Goal: Task Accomplishment & Management: Manage account settings

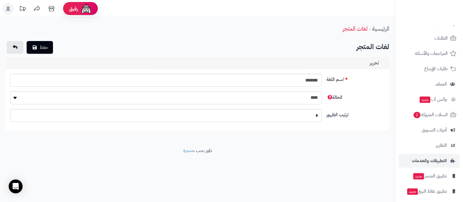
scroll to position [47, 0]
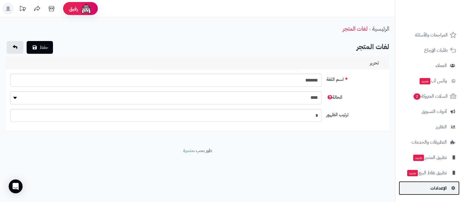
click at [427, 188] on link "الإعدادات" at bounding box center [429, 188] width 61 height 14
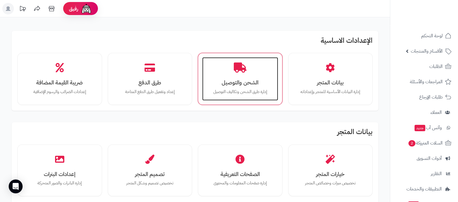
click at [235, 84] on h3 "الشحن والتوصيل" at bounding box center [240, 83] width 64 height 6
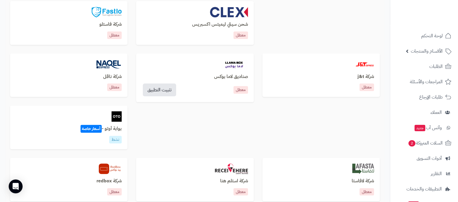
scroll to position [253, 0]
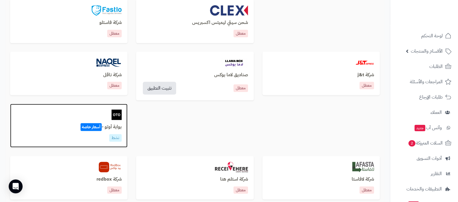
click at [115, 129] on h3 "بوابة أوتو - أسعار خاصة" at bounding box center [69, 127] width 106 height 5
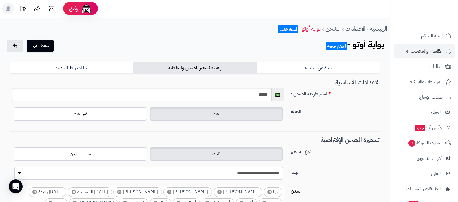
click at [431, 56] on link "الأقسام والمنتجات" at bounding box center [423, 51] width 61 height 14
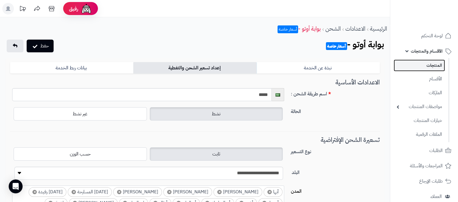
click at [428, 64] on link "المنتجات" at bounding box center [418, 66] width 51 height 12
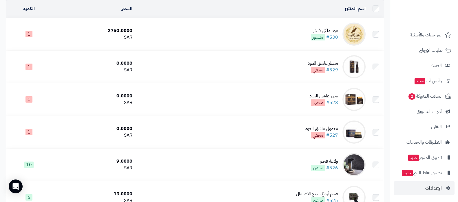
scroll to position [109, 0]
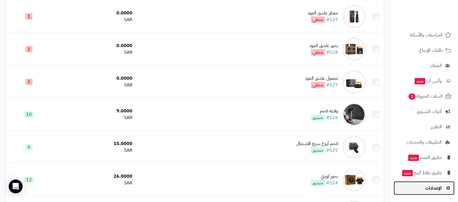
click at [429, 187] on span "الإعدادات" at bounding box center [433, 188] width 16 height 8
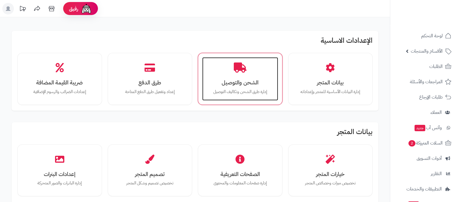
click at [253, 81] on h3 "الشحن والتوصيل" at bounding box center [240, 83] width 64 height 6
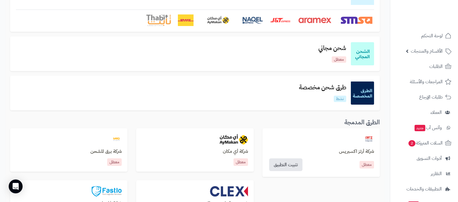
scroll to position [72, 0]
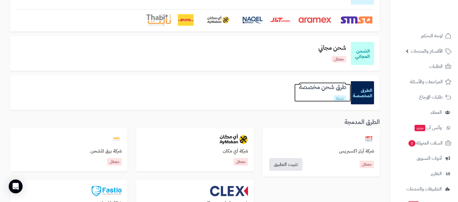
click at [323, 88] on h3 "طرق شحن مخصصة" at bounding box center [322, 87] width 56 height 7
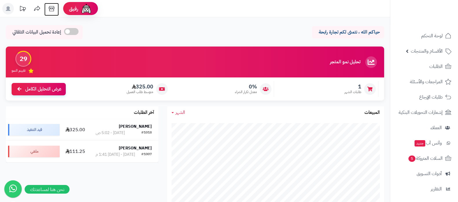
click at [52, 11] on icon at bounding box center [51, 8] width 5 height 5
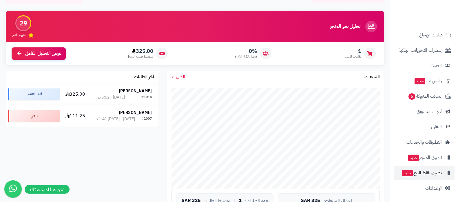
scroll to position [144, 0]
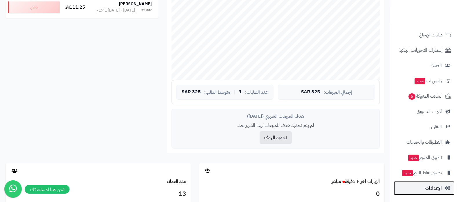
click at [428, 186] on span "الإعدادات" at bounding box center [433, 188] width 16 height 8
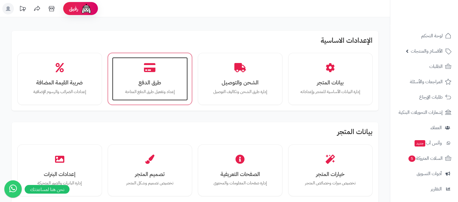
click at [149, 68] on icon at bounding box center [150, 68] width 12 height 10
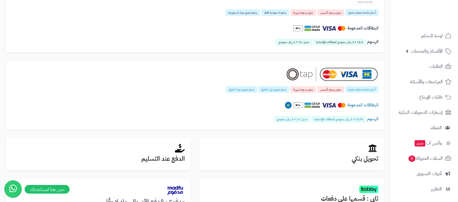
scroll to position [181, 0]
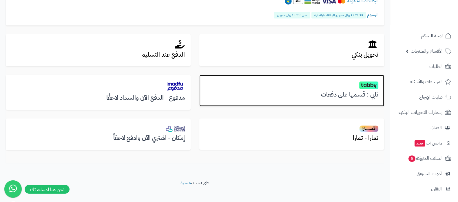
click at [365, 96] on h3 "تابي : قسمها على دفعات" at bounding box center [291, 94] width 173 height 7
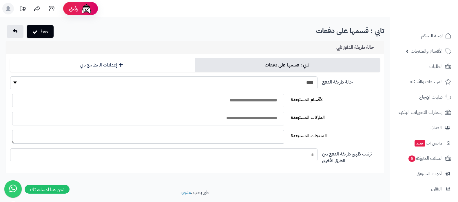
select select
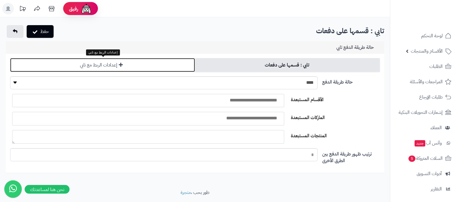
click at [143, 66] on link "إعدادات الربط مع تابي" at bounding box center [102, 65] width 185 height 14
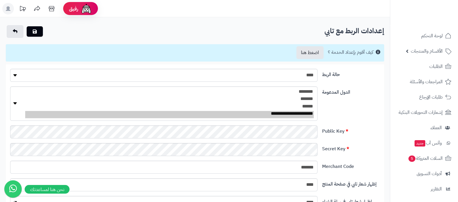
click at [368, 115] on div "**********" at bounding box center [195, 106] width 374 height 39
click at [376, 109] on div "**********" at bounding box center [195, 106] width 374 height 39
click at [369, 121] on div "**********" at bounding box center [195, 106] width 374 height 39
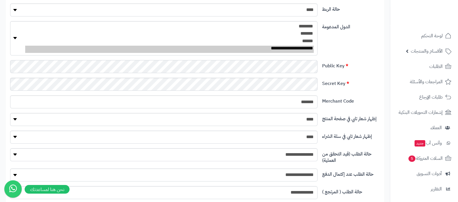
scroll to position [72, 0]
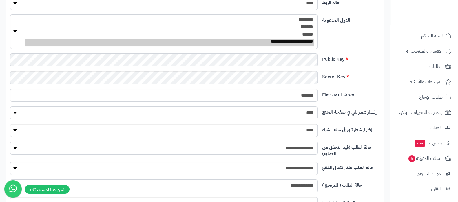
click at [368, 76] on label "Secret Key" at bounding box center [350, 75] width 62 height 9
click at [360, 68] on div "Public Key" at bounding box center [195, 63] width 374 height 18
click at [311, 97] on input "*******" at bounding box center [163, 95] width 307 height 13
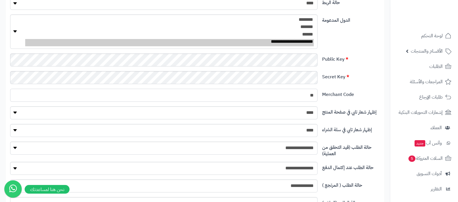
type input "**"
click at [374, 68] on div "Public Key" at bounding box center [195, 63] width 374 height 18
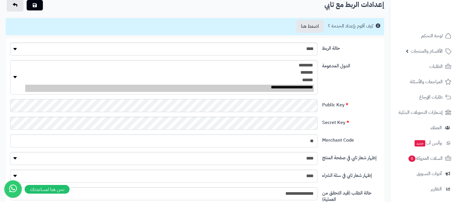
scroll to position [0, 0]
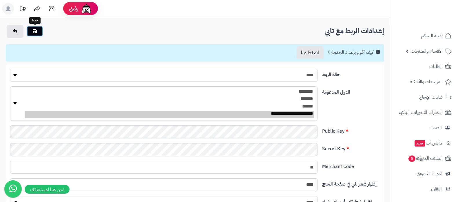
click at [33, 32] on icon "submit" at bounding box center [35, 31] width 4 height 5
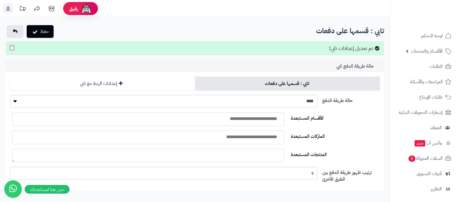
select select
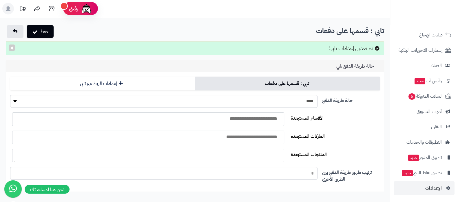
scroll to position [34, 0]
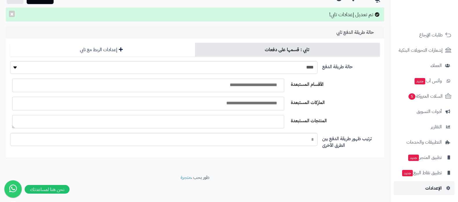
click at [428, 191] on span "الإعدادات" at bounding box center [433, 188] width 16 height 8
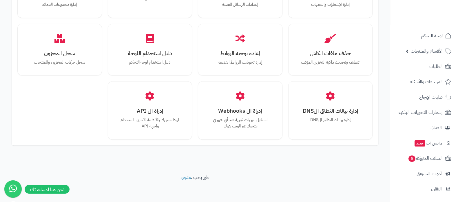
scroll to position [535, 0]
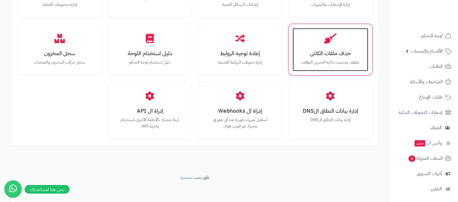
click at [349, 40] on div "حذف ملفات الكاش تنظيف وتحديث ذاكرة التخزين المؤقت" at bounding box center [330, 49] width 76 height 43
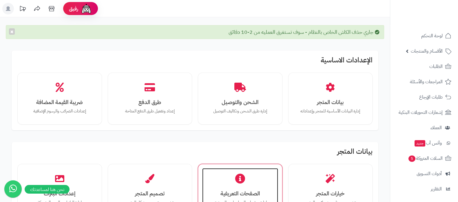
click at [245, 185] on div "الصفحات التعريفية إدارة صفحات المعلومات والمحتوى" at bounding box center [240, 189] width 76 height 43
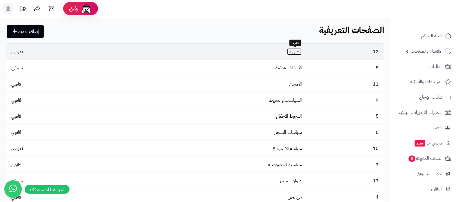
click at [294, 53] on link "اتصل بنا" at bounding box center [294, 51] width 14 height 7
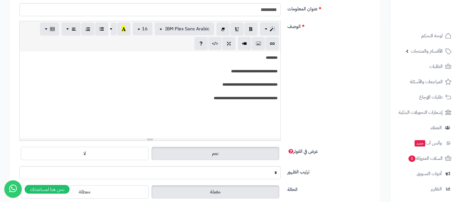
scroll to position [109, 0]
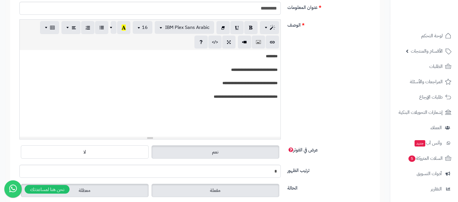
click at [106, 193] on label "معطلة" at bounding box center [85, 190] width 128 height 13
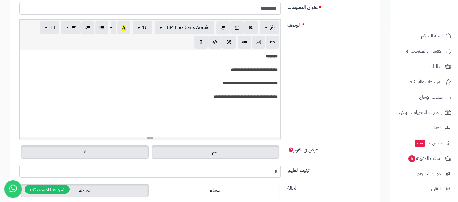
click at [96, 146] on label "لا" at bounding box center [85, 152] width 128 height 13
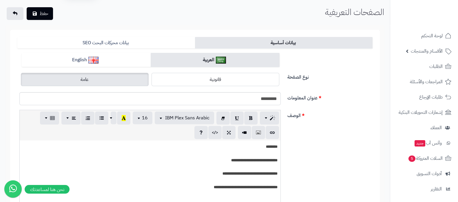
scroll to position [0, 0]
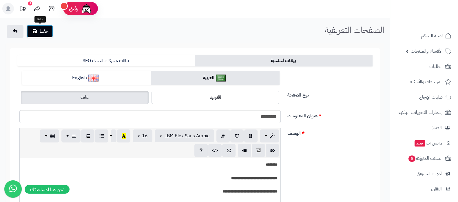
click at [42, 31] on button "حفظ" at bounding box center [40, 31] width 26 height 13
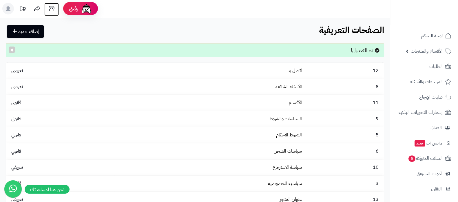
click at [49, 7] on icon at bounding box center [52, 9] width 12 height 12
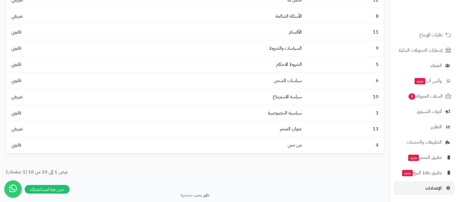
scroll to position [89, 0]
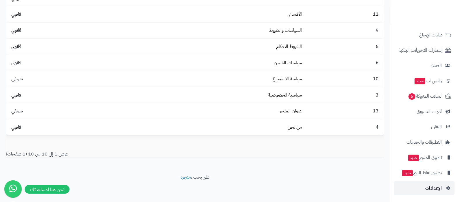
click at [427, 187] on span "الإعدادات" at bounding box center [433, 188] width 16 height 8
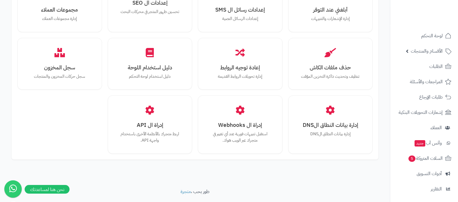
scroll to position [535, 0]
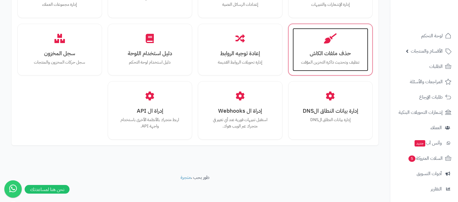
click at [335, 45] on div "حذف ملفات الكاش تنظيف وتحديث ذاكرة التخزين المؤقت" at bounding box center [330, 49] width 76 height 43
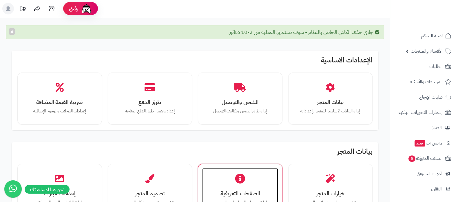
click at [244, 191] on h3 "الصفحات التعريفية" at bounding box center [240, 194] width 64 height 6
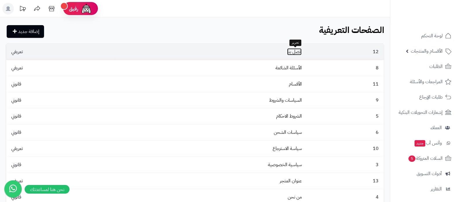
click at [292, 52] on link "اتصل بنا" at bounding box center [294, 51] width 14 height 7
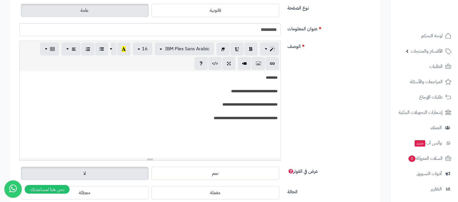
scroll to position [155, 0]
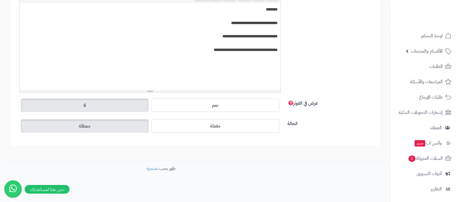
click at [94, 125] on label "معطلة" at bounding box center [85, 126] width 128 height 13
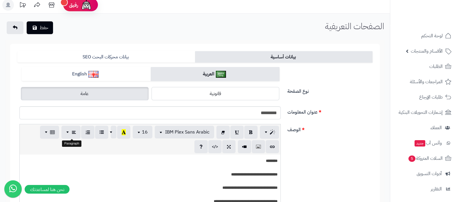
scroll to position [0, 0]
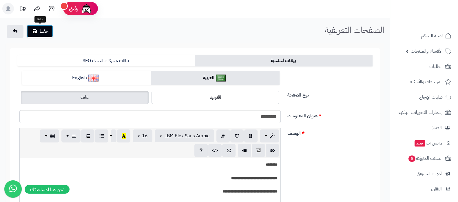
click at [46, 32] on button "حفظ" at bounding box center [40, 31] width 26 height 13
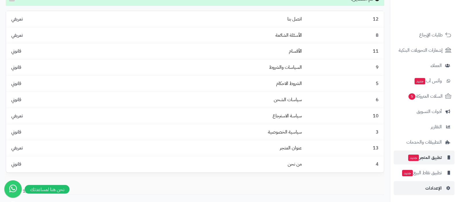
scroll to position [89, 0]
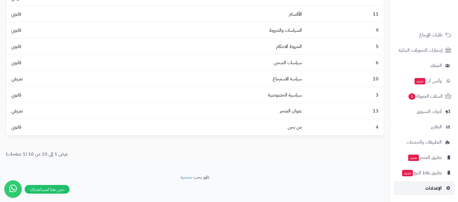
click at [435, 187] on span "الإعدادات" at bounding box center [433, 188] width 16 height 8
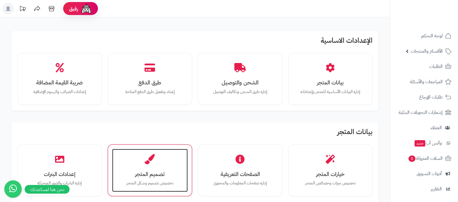
click at [158, 166] on div "تصميم المتجر تخصيص تصميم وشكل المتجر" at bounding box center [150, 170] width 76 height 43
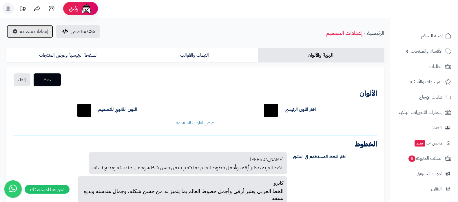
click at [25, 34] on span "إعدادات متقدمة" at bounding box center [34, 31] width 28 height 7
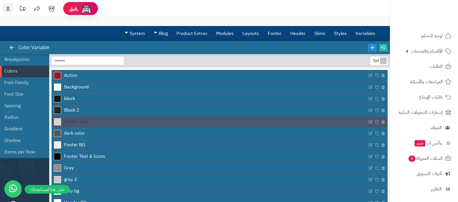
scroll to position [36, 0]
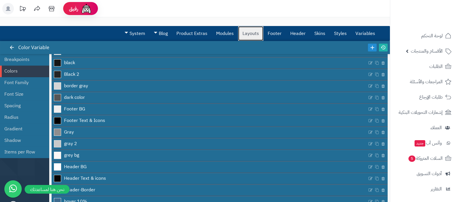
click at [256, 37] on link "Layouts" at bounding box center [250, 33] width 25 height 14
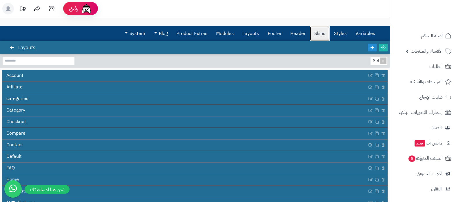
click at [319, 36] on link "Skins" at bounding box center [320, 33] width 20 height 14
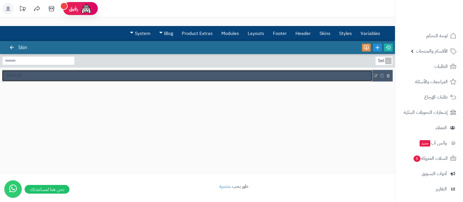
click at [52, 73] on link "Default" at bounding box center [187, 75] width 370 height 11
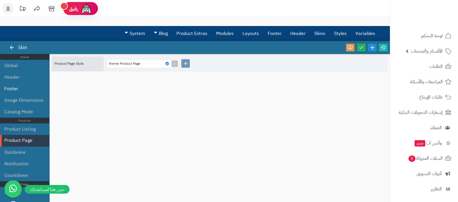
click at [20, 88] on li "Footer" at bounding box center [24, 89] width 49 height 12
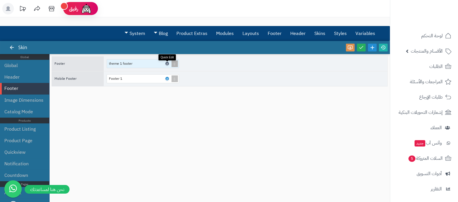
click at [167, 63] on icon at bounding box center [167, 64] width 2 height 3
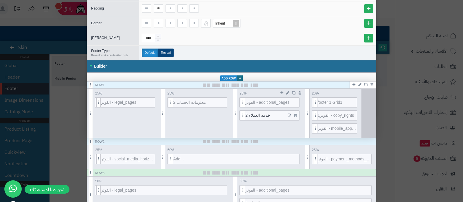
scroll to position [72, 0]
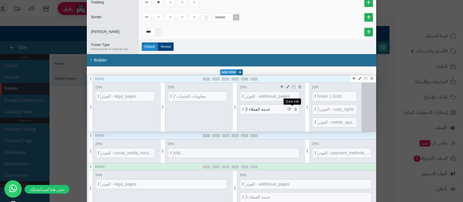
click at [291, 108] on icon at bounding box center [290, 109] width 4 height 4
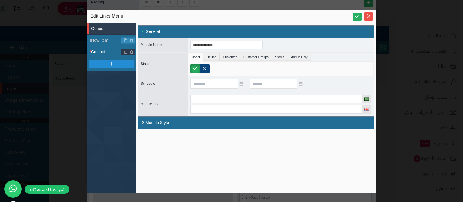
click at [103, 50] on span "Contact" at bounding box center [113, 52] width 45 height 6
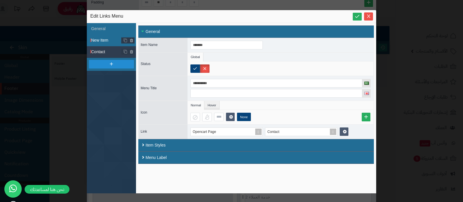
click at [103, 43] on li "New Item" at bounding box center [111, 41] width 49 height 12
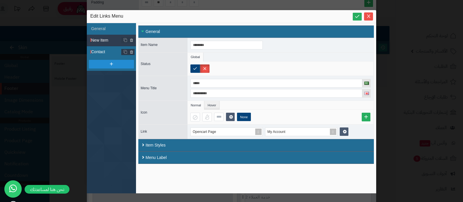
click at [103, 51] on span "Contact" at bounding box center [113, 52] width 45 height 6
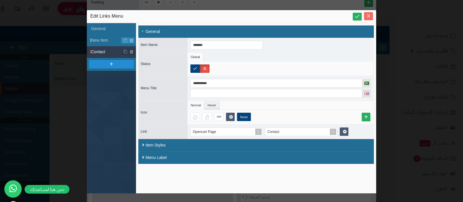
click at [369, 18] on icon "Close" at bounding box center [368, 16] width 5 height 5
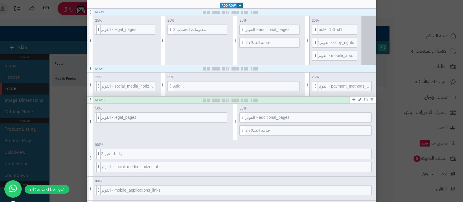
scroll to position [136, 0]
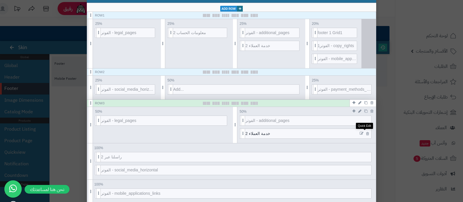
click at [363, 133] on icon at bounding box center [362, 134] width 4 height 4
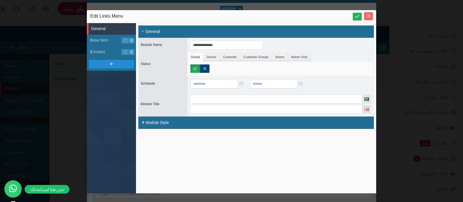
click at [371, 16] on span "Close" at bounding box center [368, 16] width 9 height 5
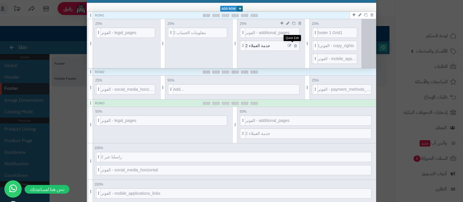
click at [291, 44] on icon at bounding box center [290, 46] width 4 height 4
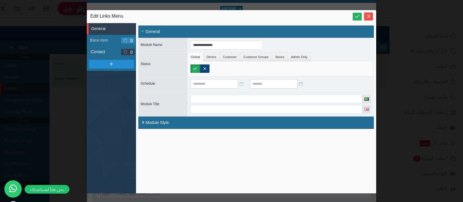
click at [107, 53] on span "Contact" at bounding box center [113, 52] width 45 height 6
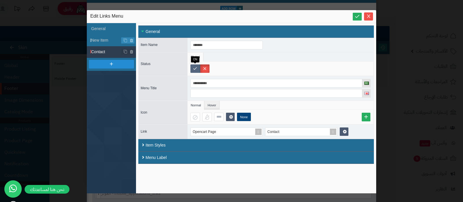
click at [193, 69] on label at bounding box center [195, 69] width 10 height 8
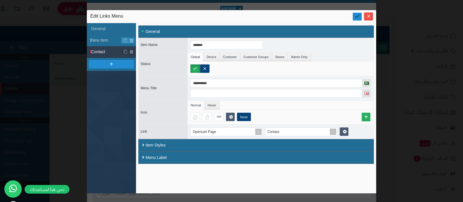
click at [354, 18] on link at bounding box center [357, 17] width 9 height 8
click at [368, 15] on icon "Close" at bounding box center [368, 16] width 5 height 5
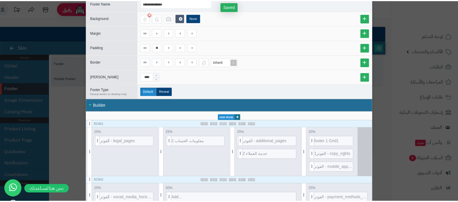
scroll to position [0, 0]
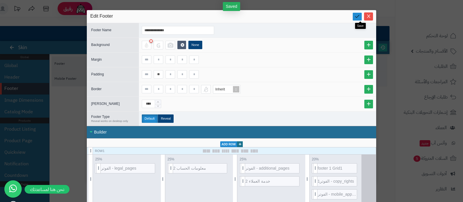
click at [362, 16] on link at bounding box center [357, 17] width 9 height 8
click at [369, 16] on icon "Close" at bounding box center [368, 16] width 5 height 5
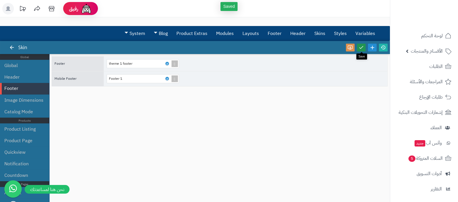
click at [363, 47] on icon at bounding box center [360, 47] width 5 height 5
click at [381, 48] on icon at bounding box center [382, 47] width 5 height 5
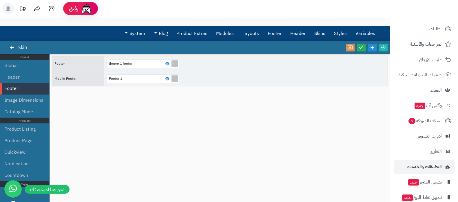
scroll to position [62, 0]
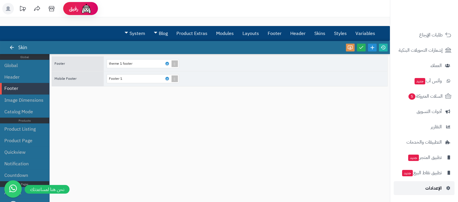
click at [422, 187] on link "الإعدادات" at bounding box center [423, 188] width 61 height 14
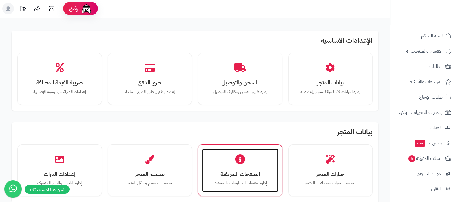
click at [235, 164] on icon at bounding box center [240, 159] width 10 height 10
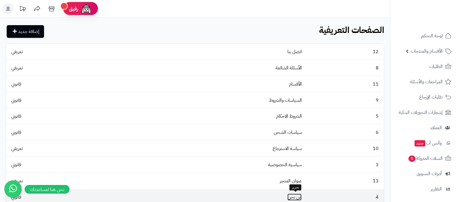
click at [295, 196] on link "من نحن" at bounding box center [294, 197] width 14 height 7
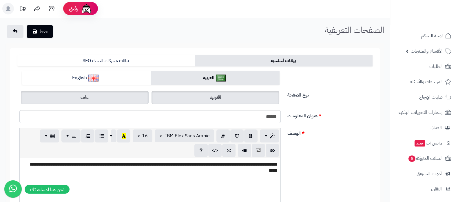
click at [93, 98] on label "عامة" at bounding box center [85, 97] width 128 height 13
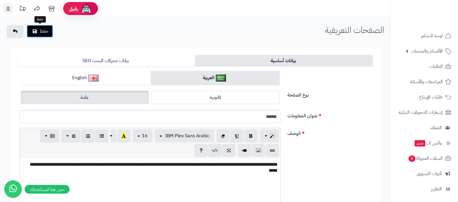
click at [45, 30] on button "حفظ" at bounding box center [40, 31] width 26 height 13
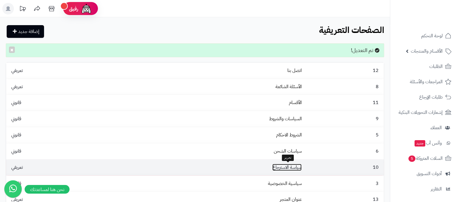
click at [295, 166] on link "سياسة الاسترجاع" at bounding box center [286, 167] width 29 height 7
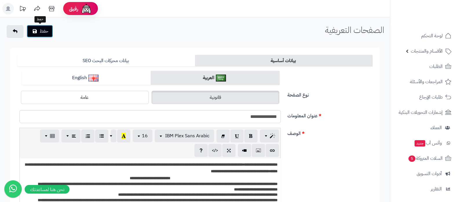
click at [40, 31] on button "حفظ" at bounding box center [40, 31] width 26 height 13
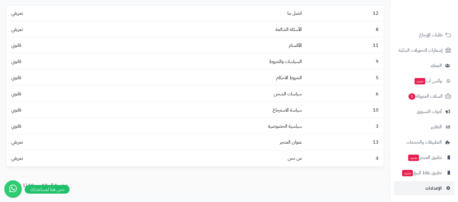
scroll to position [72, 0]
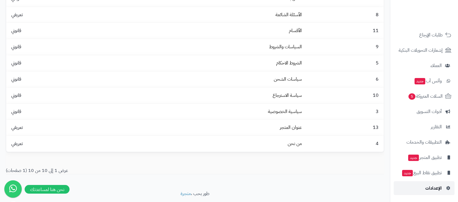
click at [430, 189] on span "الإعدادات" at bounding box center [433, 188] width 16 height 8
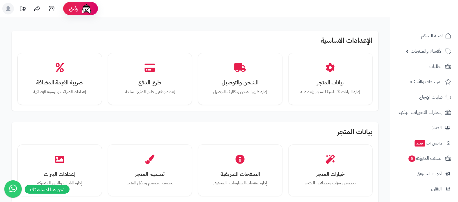
scroll to position [434, 0]
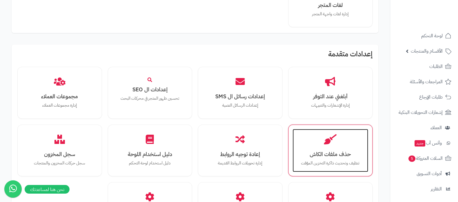
click at [328, 155] on h3 "حذف ملفات الكاش" at bounding box center [330, 154] width 64 height 6
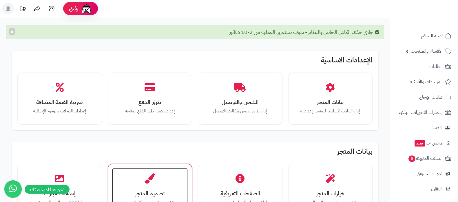
click at [152, 183] on icon at bounding box center [150, 179] width 10 height 10
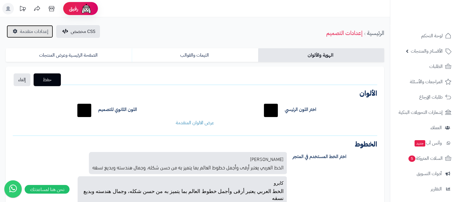
click at [41, 33] on span "إعدادات متقدمة" at bounding box center [34, 31] width 28 height 7
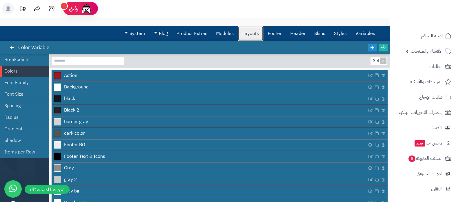
click at [253, 36] on link "Layouts" at bounding box center [250, 33] width 25 height 14
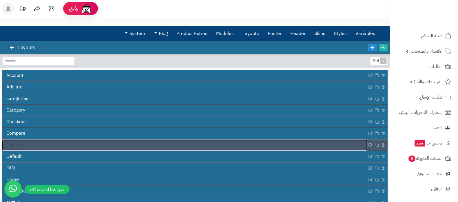
click at [207, 145] on link "Contact" at bounding box center [184, 145] width 365 height 11
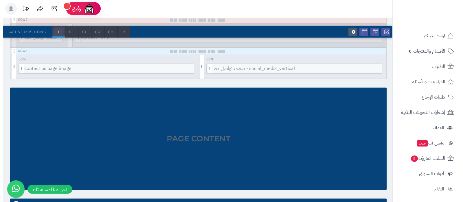
scroll to position [144, 0]
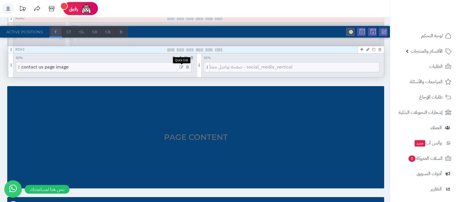
click at [182, 66] on icon at bounding box center [181, 67] width 4 height 4
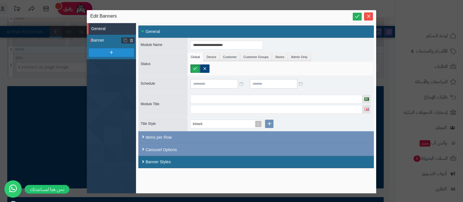
click at [98, 38] on span "Banner" at bounding box center [106, 40] width 30 height 6
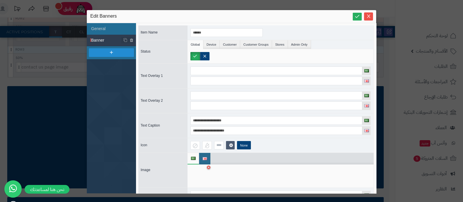
click at [205, 177] on div at bounding box center [199, 176] width 18 height 17
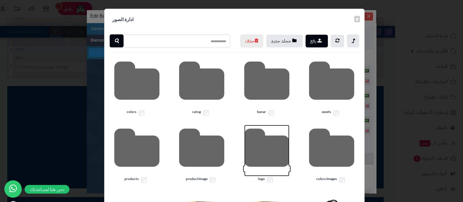
click at [268, 167] on icon at bounding box center [266, 151] width 45 height 52
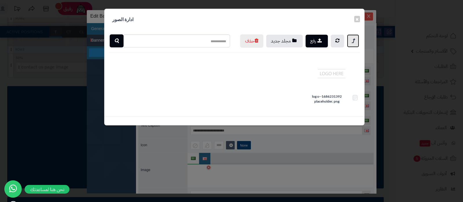
click at [354, 41] on icon at bounding box center [353, 41] width 3 height 7
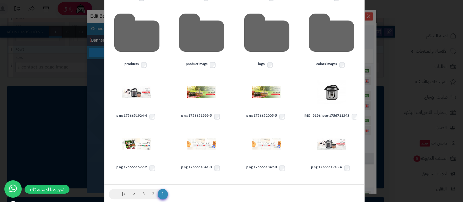
scroll to position [140, 0]
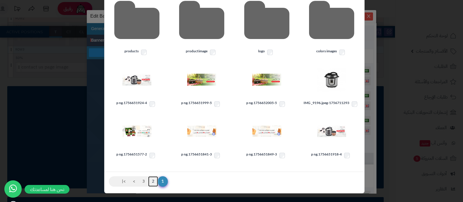
click at [157, 181] on link "2" at bounding box center [153, 182] width 10 height 10
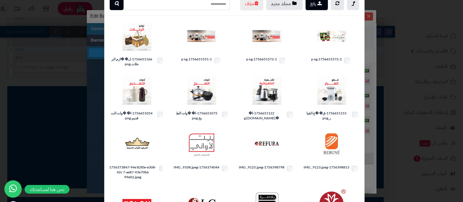
scroll to position [78, 0]
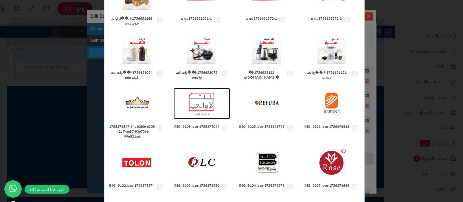
click at [203, 112] on img at bounding box center [201, 103] width 29 height 29
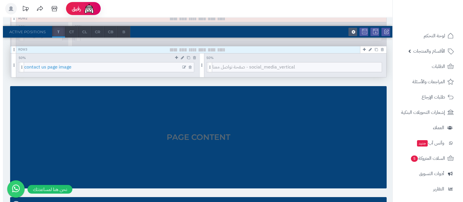
scroll to position [144, 0]
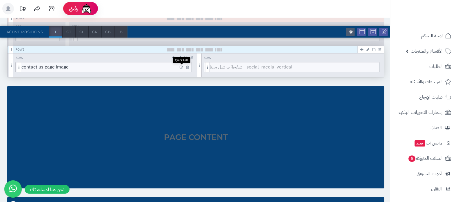
click at [179, 66] on icon at bounding box center [181, 67] width 4 height 4
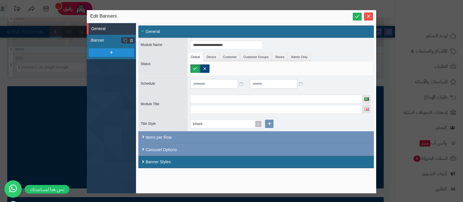
click at [107, 36] on li "Banner" at bounding box center [111, 41] width 49 height 12
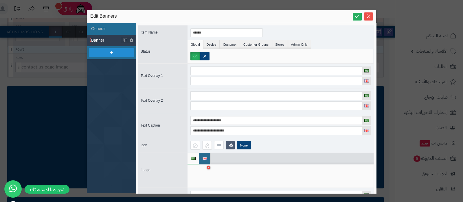
click at [197, 173] on div at bounding box center [199, 176] width 18 height 17
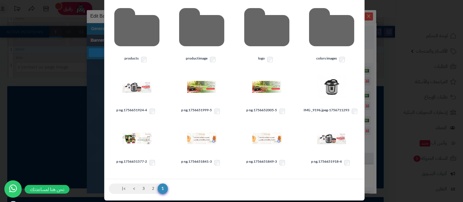
scroll to position [140, 0]
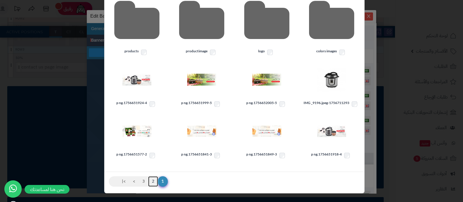
click at [155, 180] on link "2" at bounding box center [153, 182] width 10 height 10
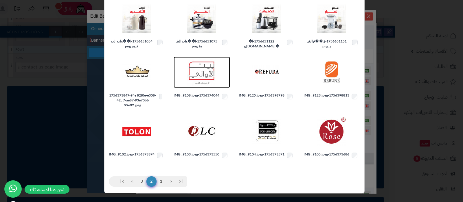
click at [209, 73] on img at bounding box center [201, 72] width 29 height 29
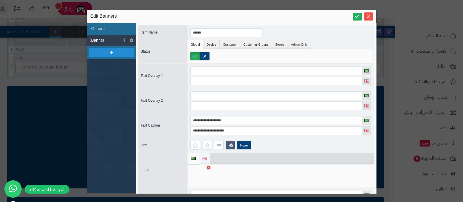
click at [207, 158] on img at bounding box center [205, 158] width 5 height 3
click at [202, 172] on div at bounding box center [199, 176] width 18 height 17
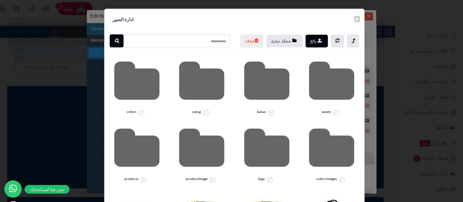
scroll to position [140, 0]
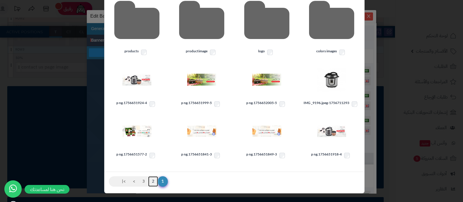
click at [155, 177] on link "2" at bounding box center [153, 182] width 10 height 10
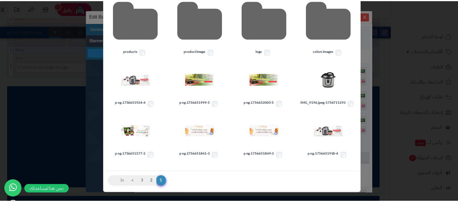
scroll to position [122, 0]
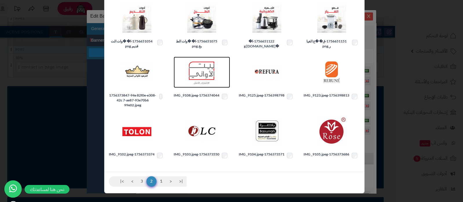
click at [208, 73] on img at bounding box center [201, 72] width 29 height 29
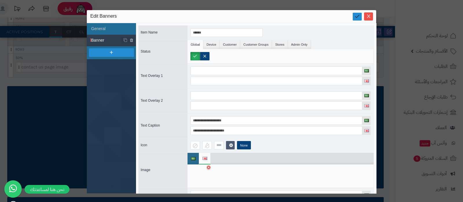
click at [358, 18] on icon at bounding box center [356, 16] width 5 height 5
click at [368, 15] on icon "Close" at bounding box center [368, 16] width 5 height 5
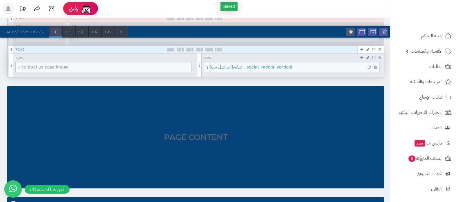
scroll to position [0, 0]
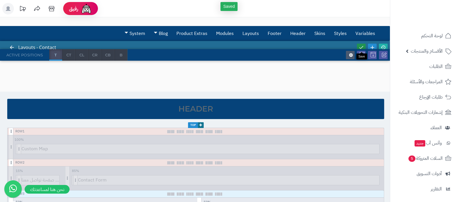
click at [359, 44] on link at bounding box center [361, 48] width 9 height 8
click at [381, 45] on icon at bounding box center [382, 47] width 5 height 5
click at [320, 38] on link "Skins" at bounding box center [320, 33] width 20 height 14
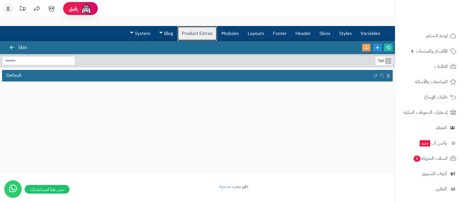
click at [206, 35] on link "Product Extras" at bounding box center [197, 33] width 40 height 14
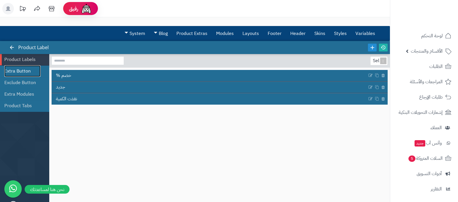
click at [22, 72] on link "Extra Button" at bounding box center [22, 71] width 36 height 12
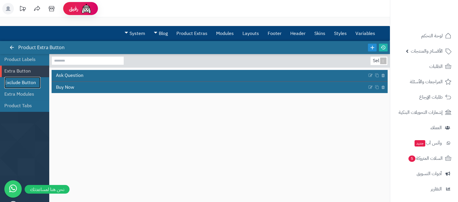
click at [14, 84] on link "Exclude Button" at bounding box center [22, 83] width 36 height 12
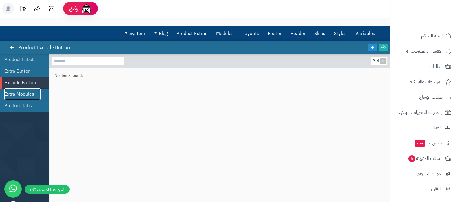
click at [14, 93] on link "Extra Modules" at bounding box center [22, 95] width 36 height 12
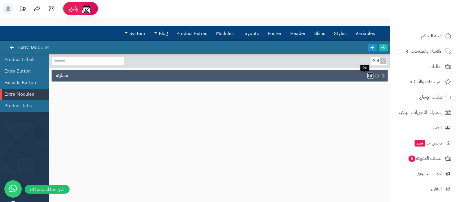
click at [368, 74] on icon at bounding box center [370, 75] width 5 height 5
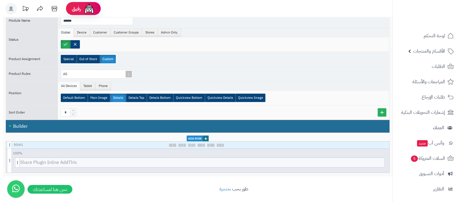
scroll to position [79, 0]
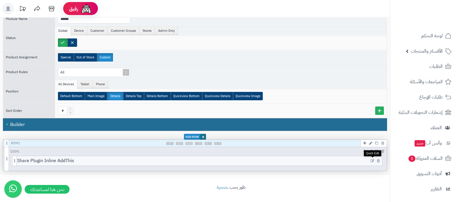
click at [373, 160] on icon at bounding box center [372, 161] width 4 height 4
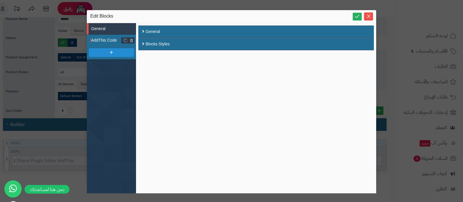
click at [107, 39] on span "AddThis Code" at bounding box center [106, 40] width 30 height 6
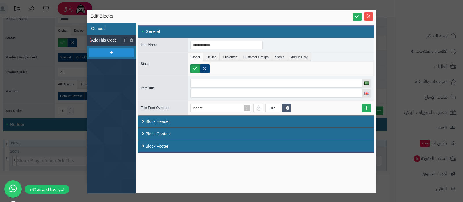
click at [108, 27] on li "General" at bounding box center [111, 29] width 49 height 12
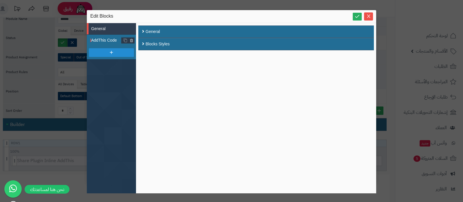
click at [106, 38] on span "AddThis Code" at bounding box center [106, 40] width 30 height 6
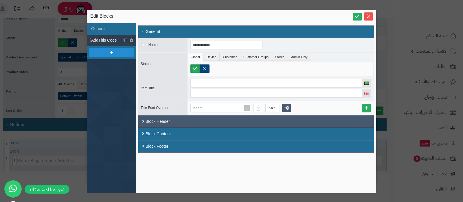
click at [179, 119] on div "Block Header" at bounding box center [256, 121] width 236 height 12
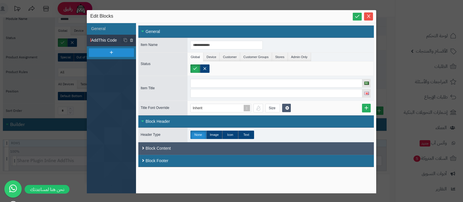
click at [181, 146] on div "Block Content" at bounding box center [256, 148] width 236 height 12
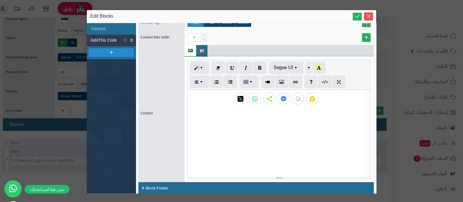
scroll to position [226, 0]
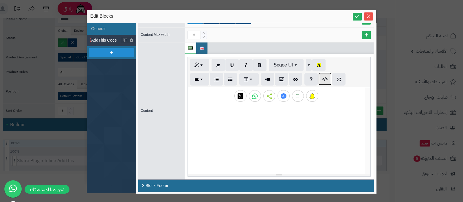
click at [323, 82] on button "button" at bounding box center [324, 79] width 13 height 13
type textarea "**********"
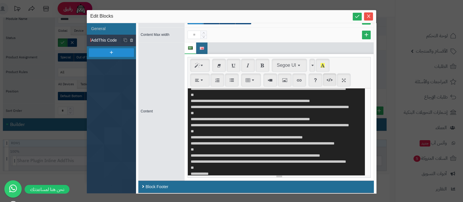
scroll to position [0, 0]
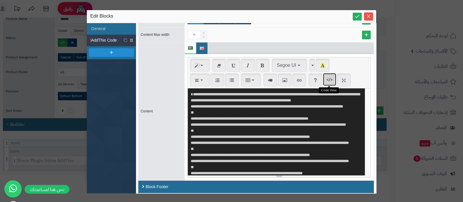
click at [329, 80] on icon "button" at bounding box center [330, 79] width 4 height 5
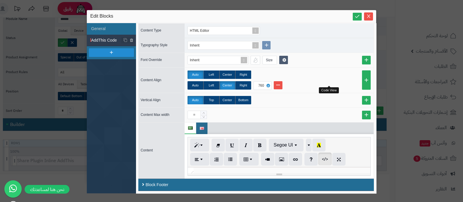
scroll to position [225, 0]
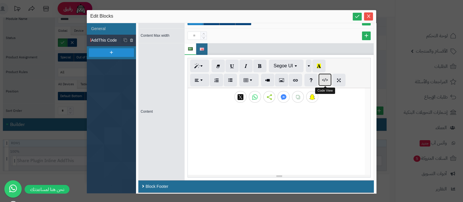
click at [325, 80] on icon "button" at bounding box center [325, 80] width 4 height 5
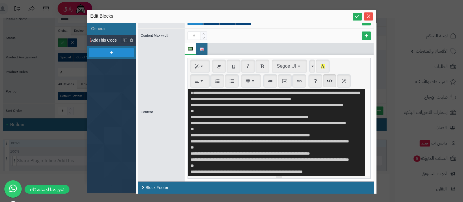
scroll to position [0, 0]
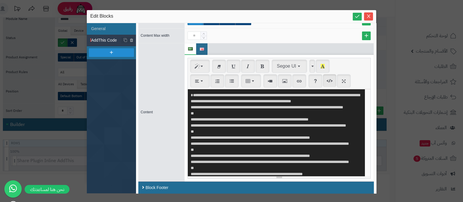
click at [264, 139] on textarea at bounding box center [276, 132] width 177 height 87
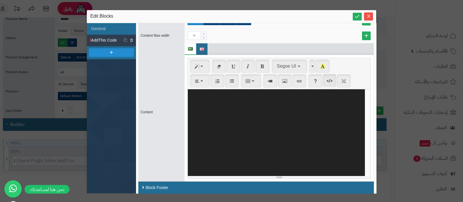
paste textarea "**********"
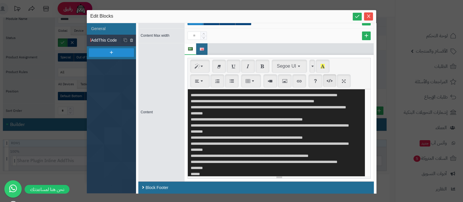
scroll to position [91, 0]
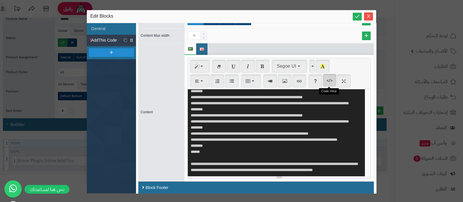
type textarea "**********"
click at [328, 82] on icon "button" at bounding box center [330, 80] width 4 height 5
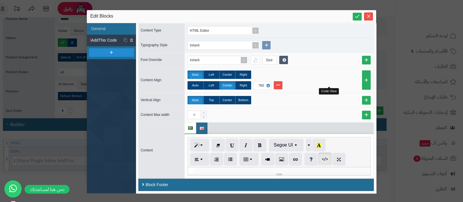
scroll to position [224, 0]
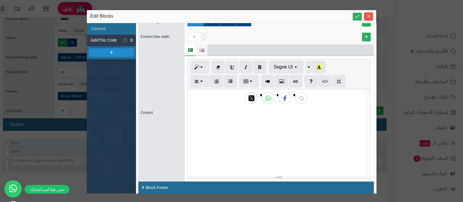
click at [200, 49] on img at bounding box center [202, 50] width 5 height 3
click at [325, 82] on icon "button" at bounding box center [325, 81] width 4 height 5
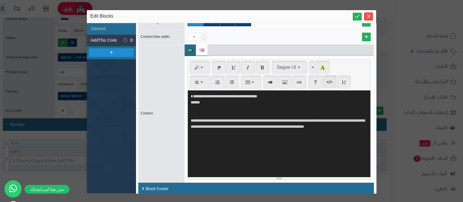
click at [275, 126] on textarea "**********" at bounding box center [279, 134] width 183 height 87
paste textarea "**********"
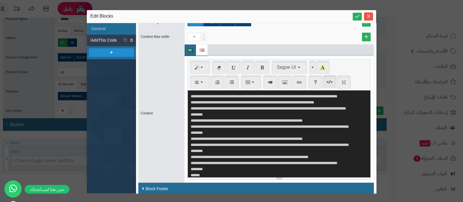
scroll to position [91, 0]
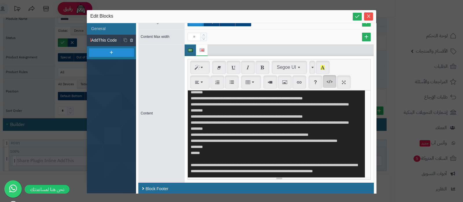
type textarea "**********"
click at [331, 83] on button "button" at bounding box center [329, 81] width 13 height 13
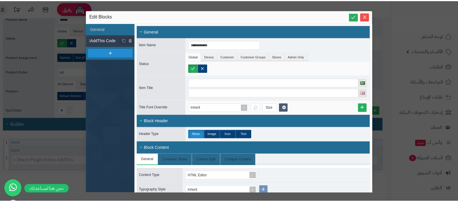
scroll to position [0, 0]
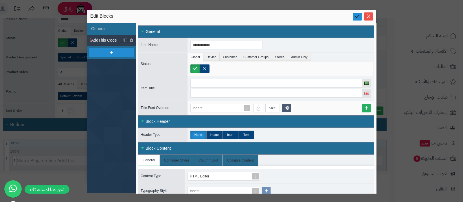
click at [358, 18] on icon at bounding box center [356, 16] width 5 height 5
click at [369, 15] on icon "Close" at bounding box center [368, 15] width 3 height 3
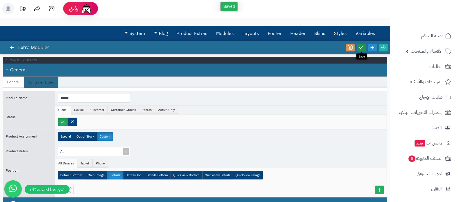
click at [359, 47] on icon at bounding box center [360, 47] width 5 height 5
click at [382, 47] on icon at bounding box center [382, 47] width 5 height 5
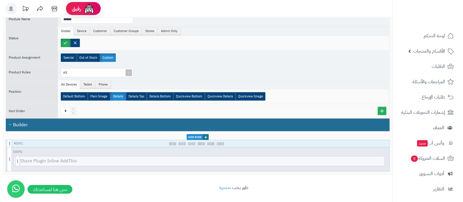
scroll to position [79, 0]
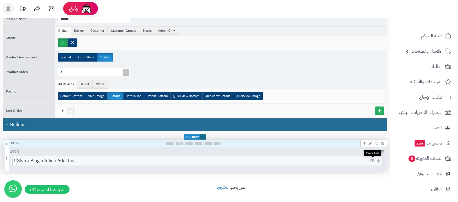
click at [370, 160] on icon at bounding box center [372, 161] width 4 height 4
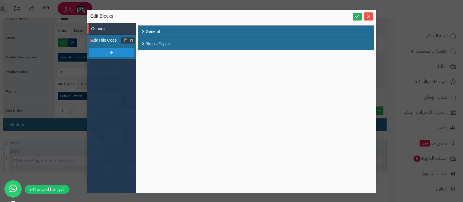
click at [108, 40] on span "AddThis Code" at bounding box center [106, 40] width 30 height 6
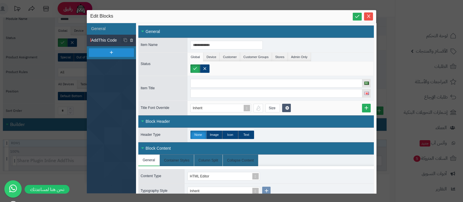
click at [175, 34] on div "General" at bounding box center [256, 31] width 236 height 12
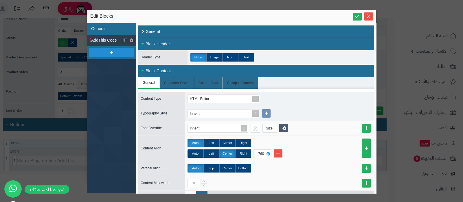
click at [102, 32] on li "General" at bounding box center [111, 29] width 49 height 12
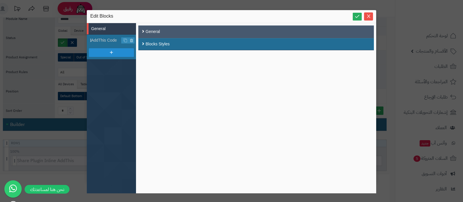
click at [177, 32] on div "General" at bounding box center [256, 31] width 236 height 12
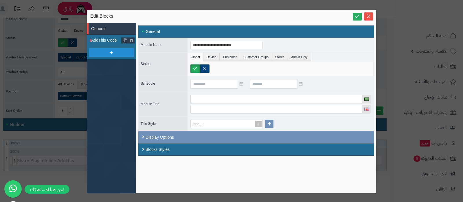
click at [103, 41] on span "AddThis Code" at bounding box center [106, 40] width 30 height 6
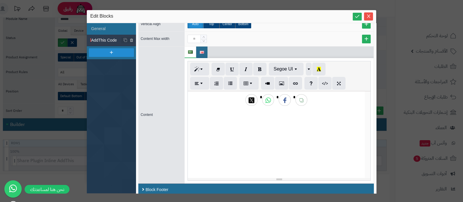
scroll to position [149, 0]
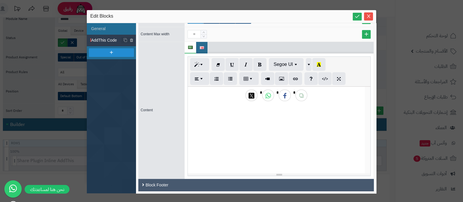
click at [224, 182] on div "Block Footer" at bounding box center [256, 185] width 236 height 12
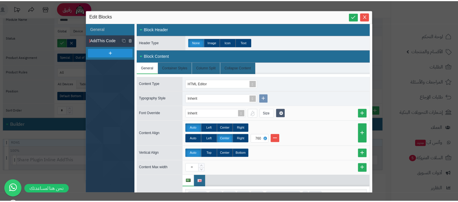
scroll to position [0, 0]
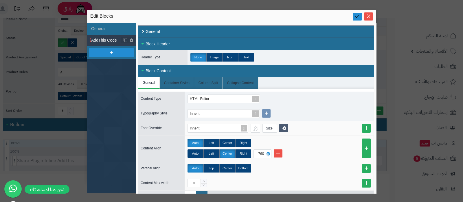
click at [356, 17] on icon at bounding box center [356, 16] width 5 height 5
click at [371, 16] on span "Close" at bounding box center [368, 16] width 9 height 5
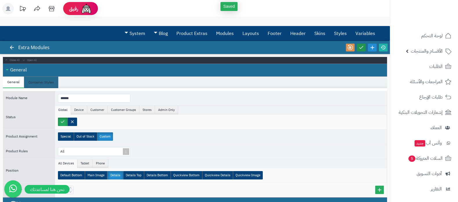
click at [360, 47] on icon at bounding box center [360, 47] width 5 height 5
click at [383, 48] on icon at bounding box center [382, 47] width 5 height 5
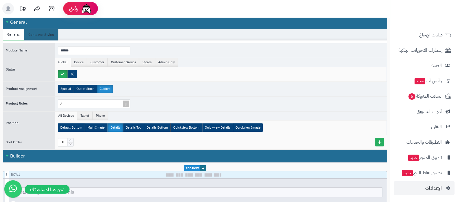
scroll to position [79, 0]
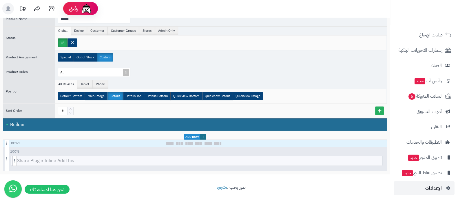
click at [432, 184] on span "الإعدادات" at bounding box center [433, 188] width 16 height 8
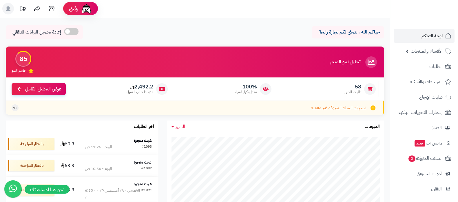
scroll to position [62, 0]
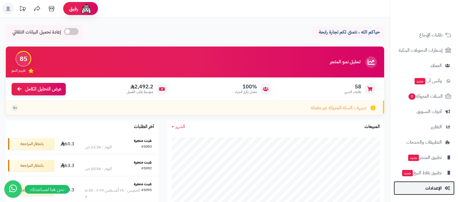
click at [438, 190] on span "الإعدادات" at bounding box center [433, 188] width 16 height 8
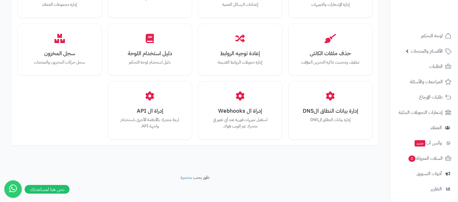
scroll to position [62, 0]
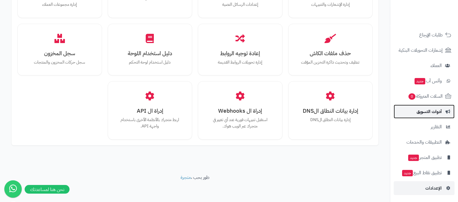
click at [433, 111] on span "أدوات التسويق" at bounding box center [428, 112] width 25 height 8
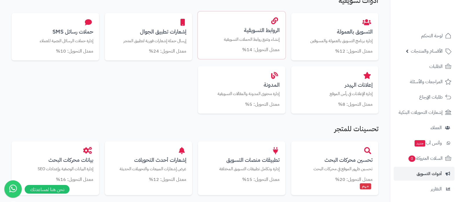
scroll to position [361, 0]
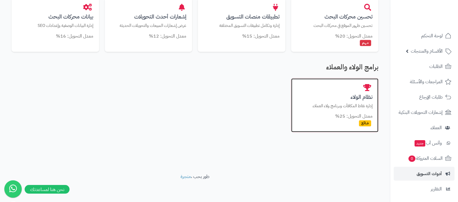
click at [341, 97] on h3 "نظام الولاء" at bounding box center [335, 97] width 76 height 6
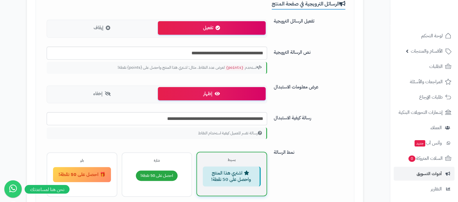
scroll to position [470, 0]
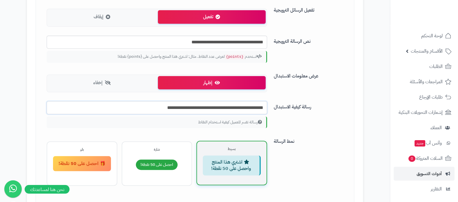
click at [241, 109] on input "**********" at bounding box center [157, 107] width 220 height 13
click at [157, 108] on input "**********" at bounding box center [157, 107] width 220 height 13
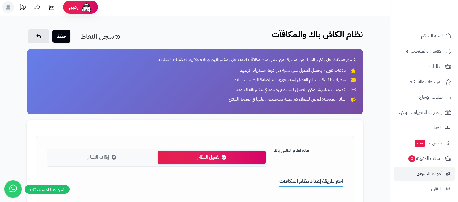
scroll to position [0, 0]
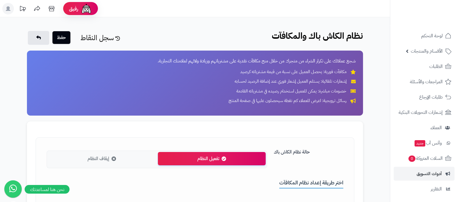
type input "**********"
click at [58, 42] on button "حفظ" at bounding box center [61, 37] width 18 height 13
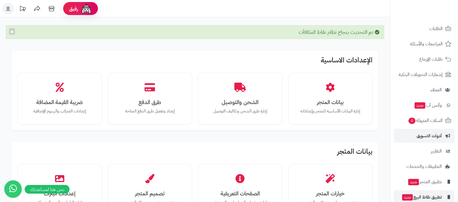
scroll to position [62, 0]
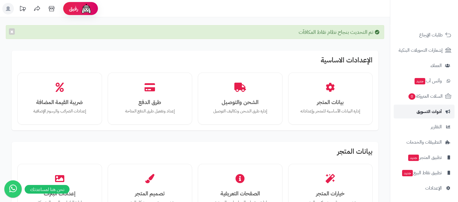
click at [427, 111] on span "أدوات التسويق" at bounding box center [428, 112] width 25 height 8
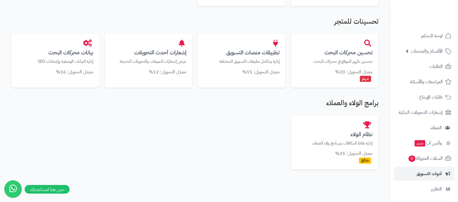
scroll to position [326, 0]
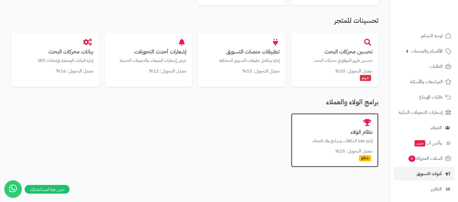
click at [350, 131] on h3 "نظام الولاء" at bounding box center [335, 132] width 76 height 6
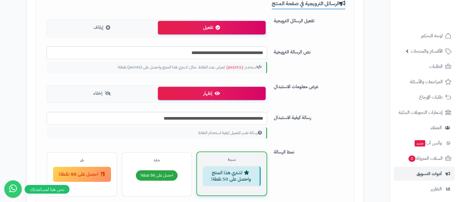
scroll to position [470, 0]
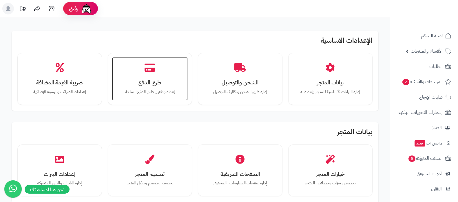
click at [149, 71] on icon at bounding box center [149, 67] width 10 height 9
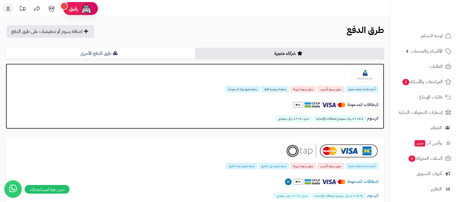
click at [365, 71] on img at bounding box center [364, 75] width 27 height 12
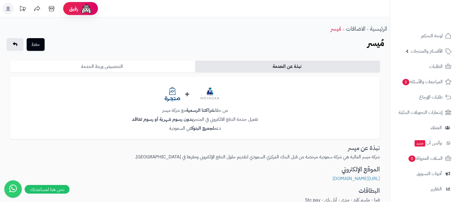
click at [152, 67] on link "التخصيص وربط الخدمة" at bounding box center [102, 67] width 185 height 12
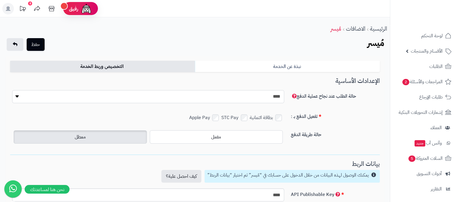
click at [272, 97] on select "**********" at bounding box center [148, 96] width 272 height 13
select select "*"
click at [12, 90] on select "**********" at bounding box center [148, 96] width 272 height 13
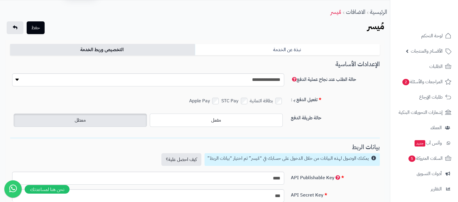
scroll to position [72, 0]
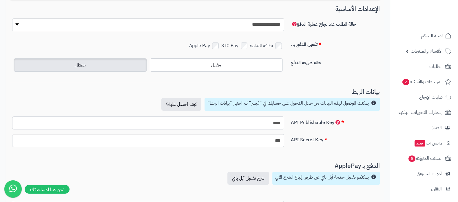
click at [270, 127] on input "****" at bounding box center [148, 123] width 272 height 13
paste input "**********"
type input "**********"
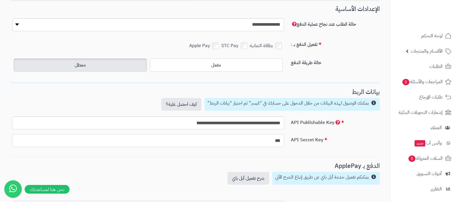
click at [253, 135] on input "***" at bounding box center [148, 140] width 272 height 13
paste input "**********"
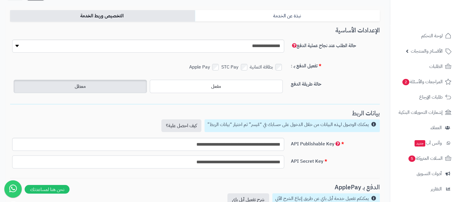
scroll to position [0, 0]
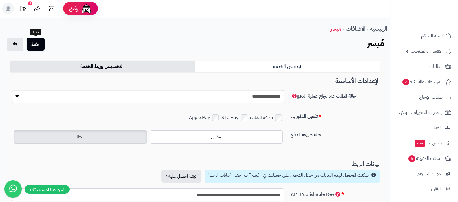
type input "**********"
click at [42, 39] on button "حفظ" at bounding box center [36, 44] width 18 height 13
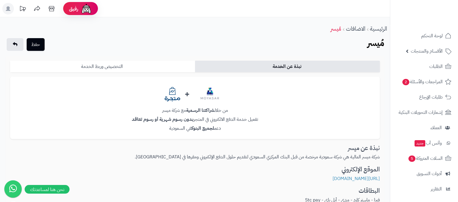
click at [115, 67] on link "التخصيص وربط الخدمة" at bounding box center [102, 67] width 185 height 12
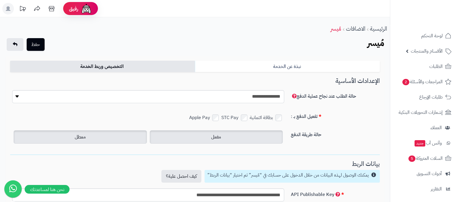
click at [249, 135] on label "مفعل" at bounding box center [216, 137] width 133 height 13
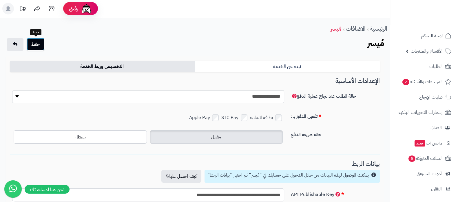
click at [41, 43] on button "حفظ" at bounding box center [36, 44] width 18 height 13
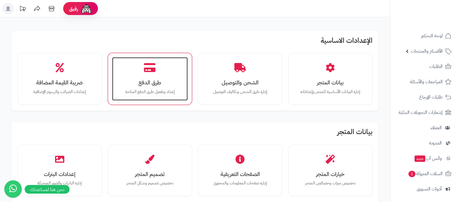
click at [159, 75] on div "طرق الدفع إعداد وتفعيل طرق الدفع المتاحة" at bounding box center [150, 78] width 76 height 43
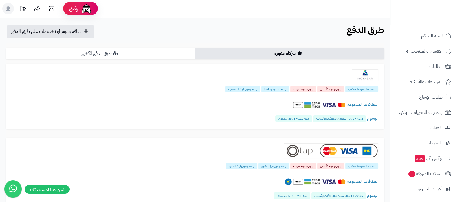
click at [138, 57] on link "طرق الدفع الأخرى" at bounding box center [100, 54] width 189 height 12
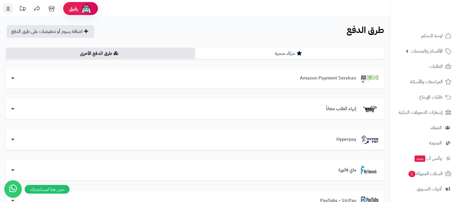
click at [308, 55] on link "شركاء متجرة" at bounding box center [289, 54] width 189 height 12
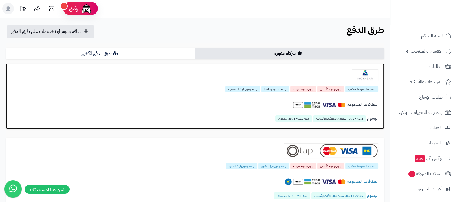
click at [362, 74] on img at bounding box center [364, 75] width 27 height 12
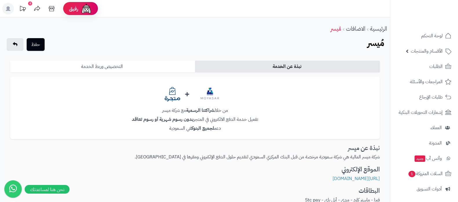
click at [139, 70] on link "التخصيص وربط الخدمة" at bounding box center [102, 67] width 185 height 12
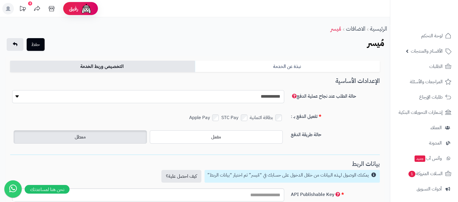
click at [263, 95] on select "**********" at bounding box center [148, 96] width 272 height 13
select select "*"
click at [12, 90] on select "**********" at bounding box center [148, 96] width 272 height 13
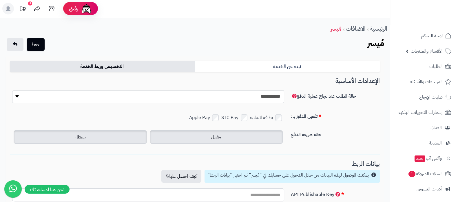
click at [224, 135] on label "مفعل" at bounding box center [216, 137] width 133 height 13
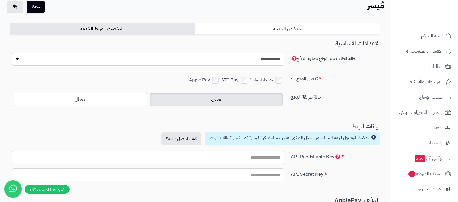
scroll to position [72, 0]
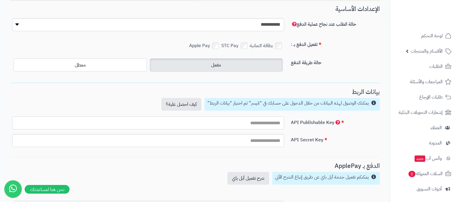
click at [254, 123] on input "text" at bounding box center [148, 123] width 272 height 13
paste input "**********"
type input "**********"
click at [255, 140] on input "text" at bounding box center [148, 140] width 272 height 13
paste input "**********"
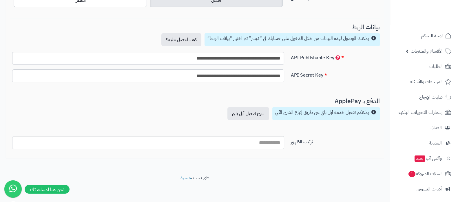
scroll to position [0, 0]
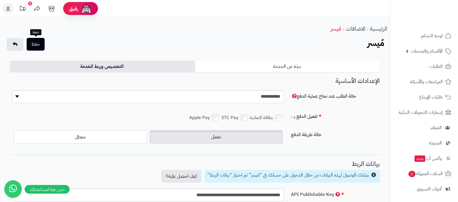
type input "**********"
click at [35, 44] on button "حفظ" at bounding box center [36, 44] width 18 height 13
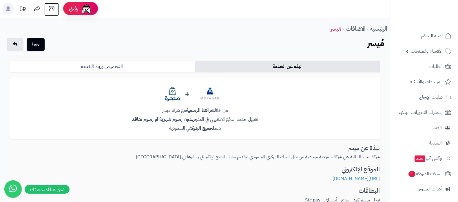
click at [49, 10] on icon at bounding box center [51, 8] width 5 height 5
click at [38, 43] on button "حفظ" at bounding box center [36, 44] width 18 height 13
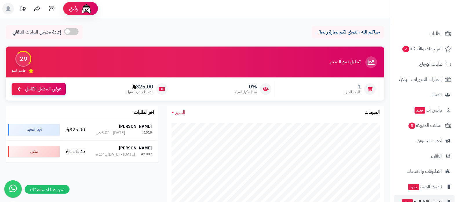
scroll to position [62, 0]
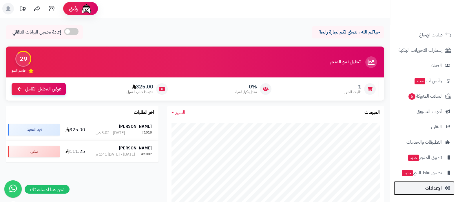
click at [427, 184] on span "الإعدادات" at bounding box center [433, 188] width 16 height 8
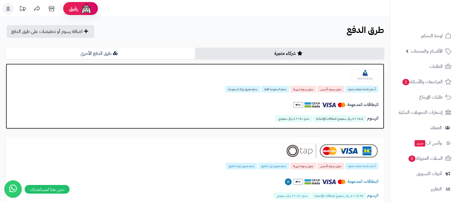
click at [370, 73] on img at bounding box center [364, 75] width 27 height 12
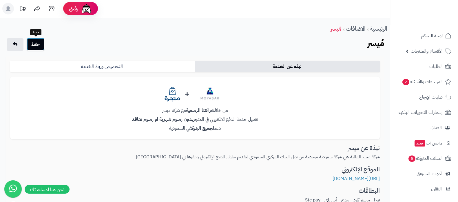
click at [38, 47] on button "حفظ" at bounding box center [36, 44] width 18 height 13
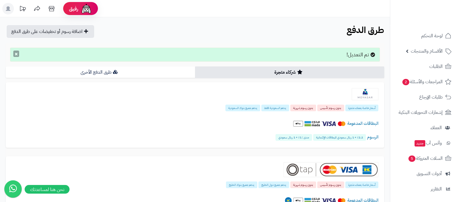
click at [16, 52] on button "×" at bounding box center [16, 54] width 6 height 6
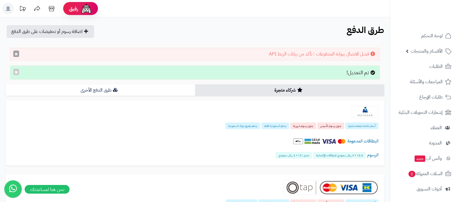
click at [17, 55] on button "×" at bounding box center [16, 54] width 6 height 6
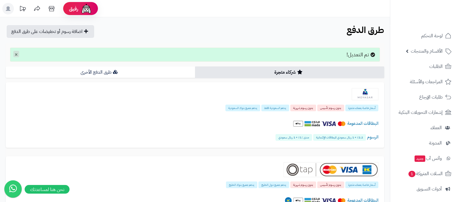
click at [17, 55] on button "×" at bounding box center [16, 54] width 6 height 6
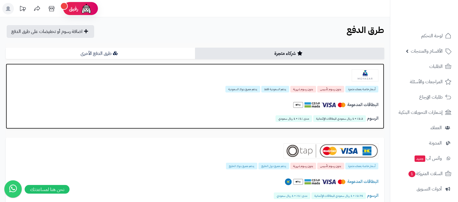
click at [357, 76] on img at bounding box center [364, 75] width 27 height 12
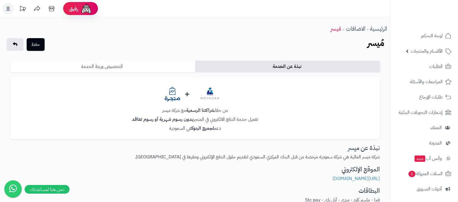
click at [135, 64] on link "التخصيص وربط الخدمة" at bounding box center [102, 67] width 185 height 12
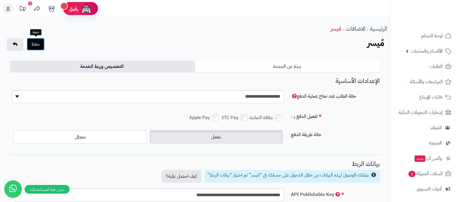
click at [36, 42] on button "حفظ" at bounding box center [36, 44] width 18 height 13
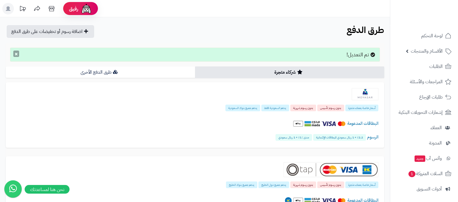
click at [14, 54] on button "×" at bounding box center [16, 54] width 6 height 6
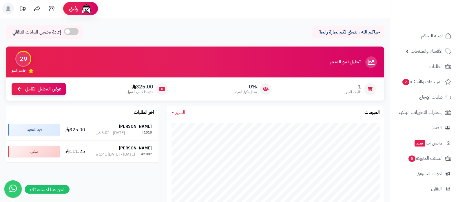
scroll to position [62, 0]
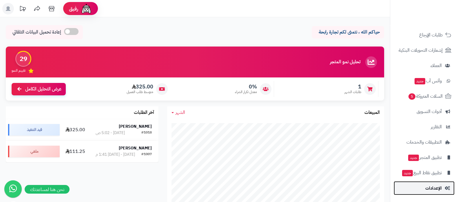
click at [423, 189] on link "الإعدادات" at bounding box center [423, 188] width 61 height 14
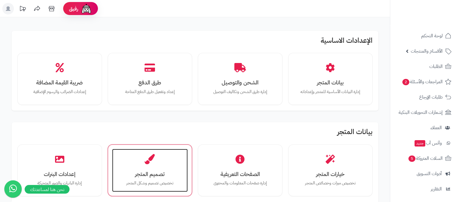
click at [148, 162] on icon at bounding box center [150, 159] width 10 height 10
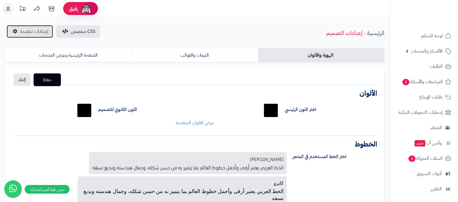
click at [29, 32] on span "إعدادات متقدمة" at bounding box center [34, 31] width 28 height 7
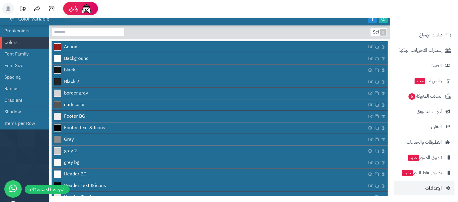
scroll to position [51, 0]
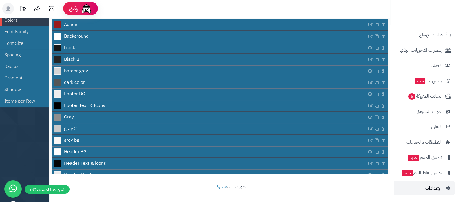
click at [429, 188] on span "الإعدادات" at bounding box center [433, 188] width 16 height 8
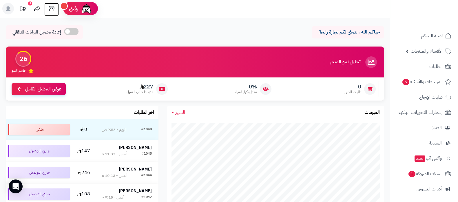
click at [51, 10] on icon at bounding box center [52, 9] width 12 height 12
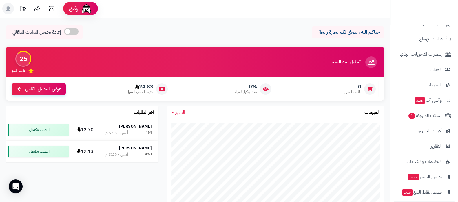
scroll to position [78, 0]
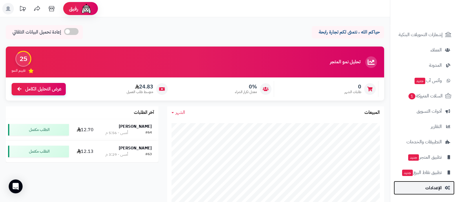
click at [428, 192] on link "الإعدادات" at bounding box center [423, 188] width 61 height 14
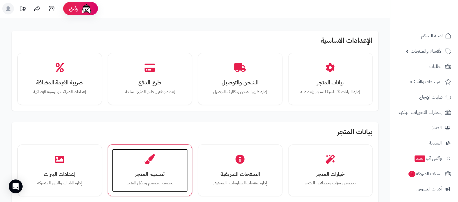
click at [149, 166] on div "تصميم المتجر تخصيص تصميم وشكل المتجر" at bounding box center [150, 170] width 76 height 43
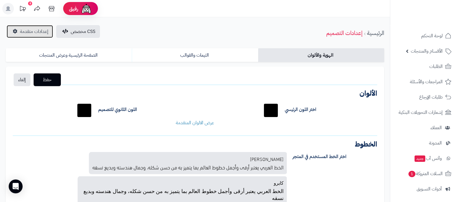
click at [23, 31] on span "إعدادات متقدمة" at bounding box center [34, 31] width 28 height 7
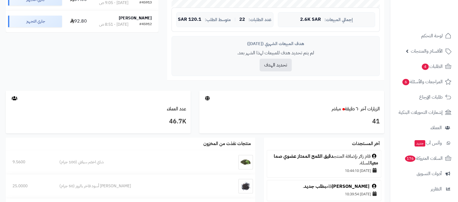
scroll to position [62, 0]
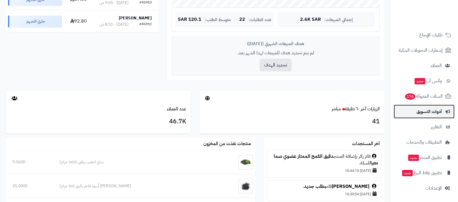
click at [432, 112] on span "أدوات التسويق" at bounding box center [428, 112] width 25 height 8
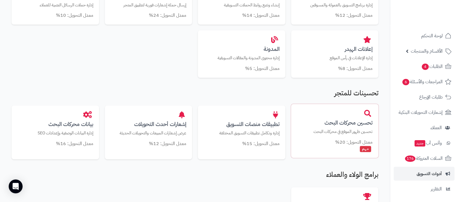
scroll to position [361, 0]
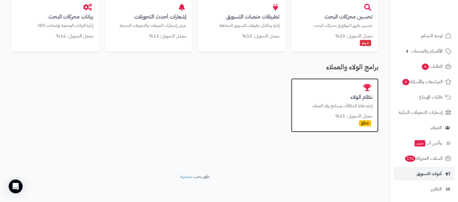
click at [360, 100] on h3 "نظام الولاء" at bounding box center [335, 97] width 76 height 6
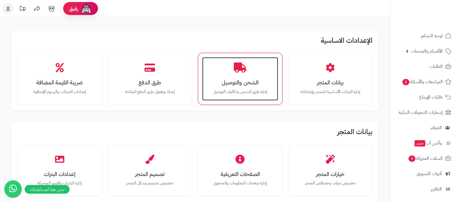
click at [230, 83] on h3 "الشحن والتوصيل" at bounding box center [240, 83] width 64 height 6
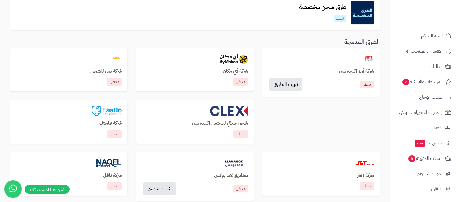
scroll to position [253, 0]
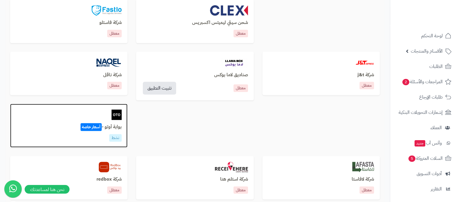
click at [113, 126] on h3 "بوابة أوتو - أسعار خاصة" at bounding box center [69, 127] width 106 height 5
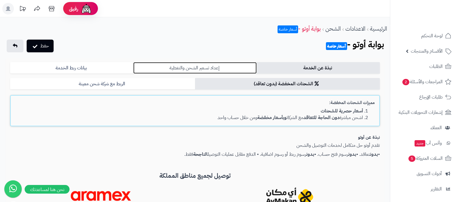
click at [190, 68] on link "إعداد تسعير الشحن والتغطية" at bounding box center [194, 68] width 123 height 12
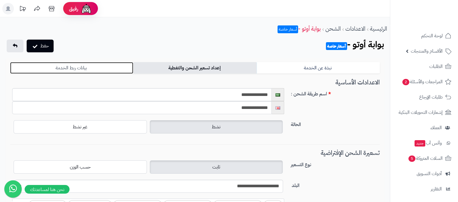
click at [84, 69] on link "بيانات ربط الخدمة" at bounding box center [71, 68] width 123 height 12
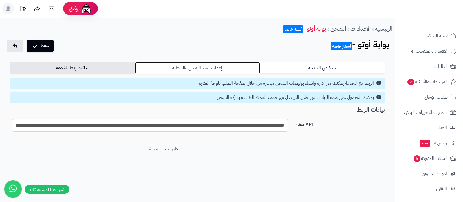
click at [205, 67] on link "إعداد تسعير الشحن والتغطية" at bounding box center [197, 68] width 125 height 12
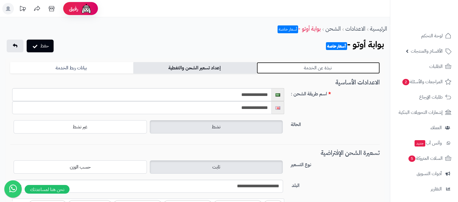
click at [301, 68] on link "نبذة عن الخدمة" at bounding box center [317, 68] width 123 height 12
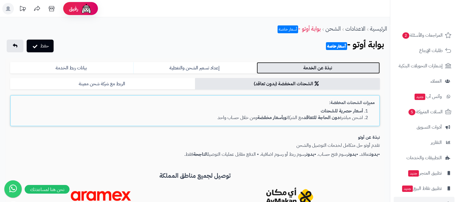
scroll to position [62, 0]
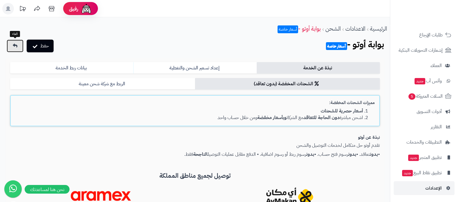
click at [13, 44] on icon at bounding box center [15, 45] width 5 height 5
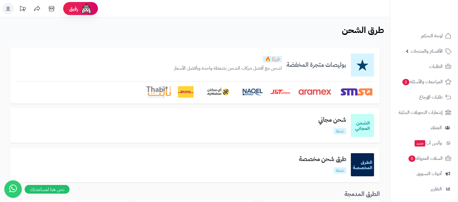
scroll to position [36, 0]
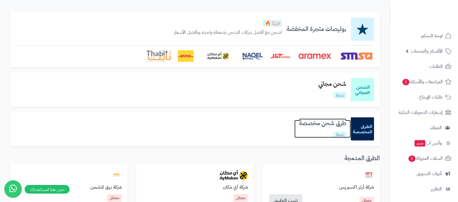
click at [314, 125] on h3 "طرق شحن مخصصة" at bounding box center [322, 123] width 56 height 7
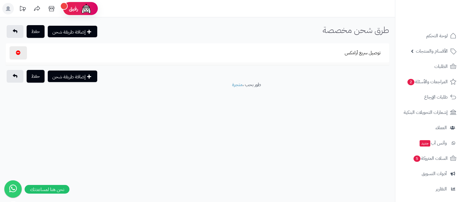
select select
click at [361, 53] on button "توصيل سريع أرامكس" at bounding box center [363, 52] width 46 height 13
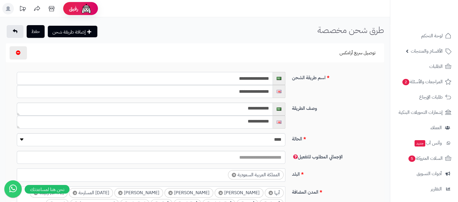
drag, startPoint x: 228, startPoint y: 79, endPoint x: 246, endPoint y: 78, distance: 17.7
click at [246, 78] on input "**********" at bounding box center [145, 78] width 256 height 13
click at [241, 79] on input "**********" at bounding box center [145, 78] width 256 height 13
type input "**********"
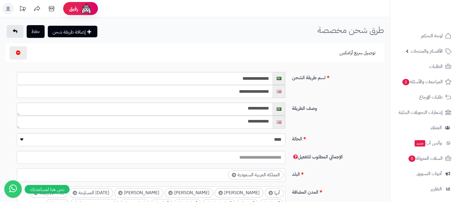
click at [240, 92] on input "**********" at bounding box center [145, 91] width 256 height 13
paste input "text"
type input "**********"
click at [33, 31] on button "حفظ" at bounding box center [36, 31] width 18 height 13
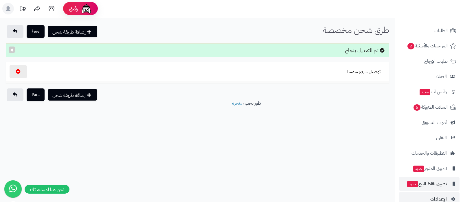
scroll to position [47, 0]
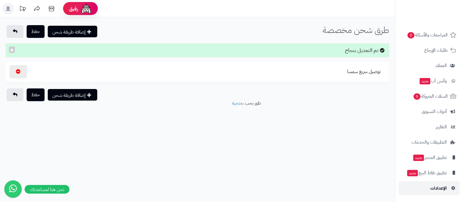
click at [435, 189] on span "الإعدادات" at bounding box center [438, 188] width 16 height 8
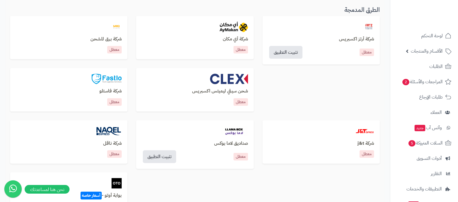
scroll to position [217, 0]
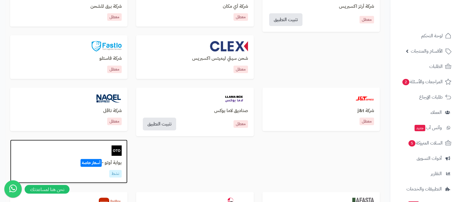
click at [106, 161] on h3 "بوابة أوتو - أسعار خاصة" at bounding box center [69, 163] width 106 height 5
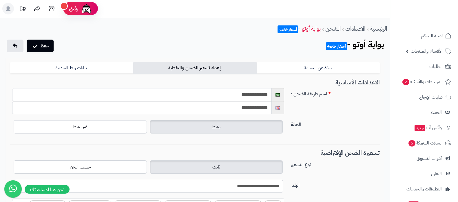
click at [239, 96] on input "**********" at bounding box center [141, 94] width 259 height 13
click at [243, 95] on input "**********" at bounding box center [141, 94] width 259 height 13
click at [243, 94] on input "**********" at bounding box center [141, 94] width 259 height 13
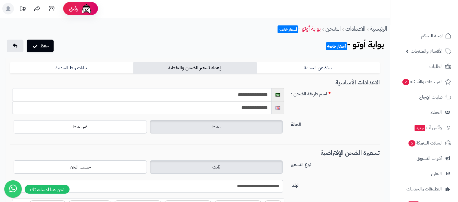
type input "**********"
click at [240, 110] on input "**********" at bounding box center [141, 107] width 259 height 13
paste input "**"
type input "**********"
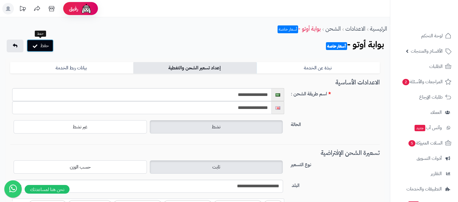
click at [36, 46] on icon "submit" at bounding box center [35, 46] width 5 height 6
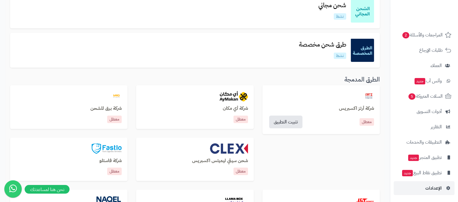
scroll to position [181, 0]
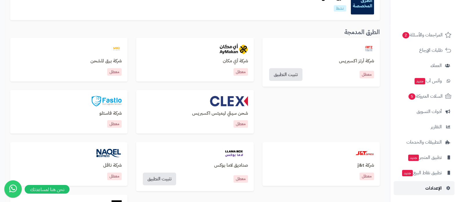
click at [433, 186] on span "الإعدادات" at bounding box center [433, 188] width 16 height 8
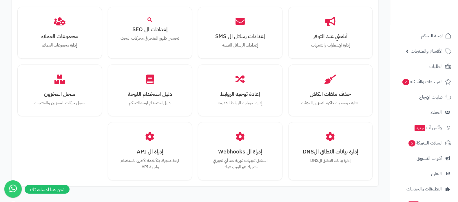
scroll to position [535, 0]
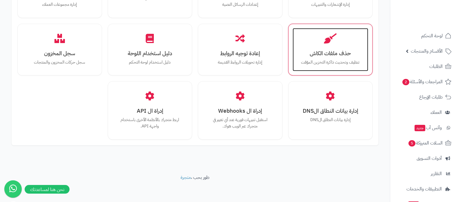
click at [338, 53] on h3 "حذف ملفات الكاش" at bounding box center [330, 53] width 64 height 6
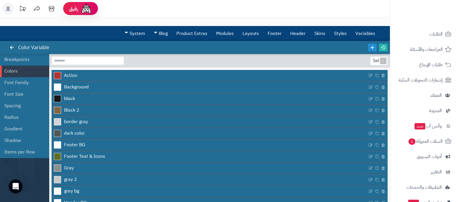
scroll to position [78, 0]
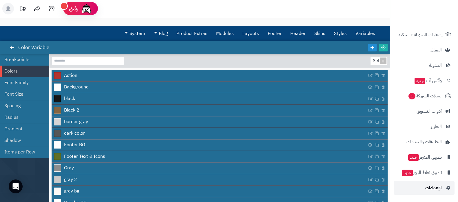
click at [433, 185] on span "الإعدادات" at bounding box center [433, 188] width 16 height 8
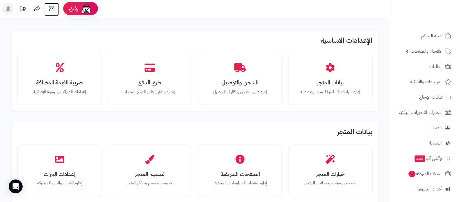
click at [52, 10] on icon at bounding box center [52, 9] width 12 height 12
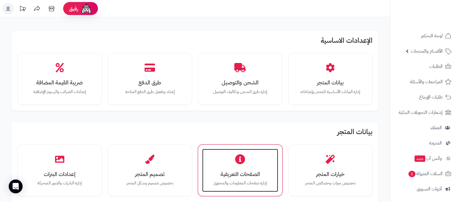
click at [223, 179] on div "الصفحات التعريفية إدارة صفحات المعلومات والمحتوى" at bounding box center [240, 170] width 76 height 43
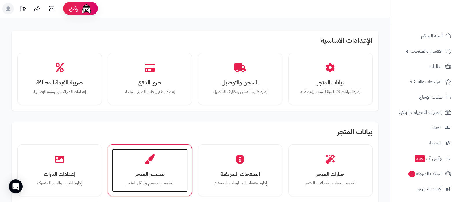
click at [130, 170] on div "تصميم المتجر تخصيص تصميم وشكل المتجر" at bounding box center [150, 170] width 76 height 43
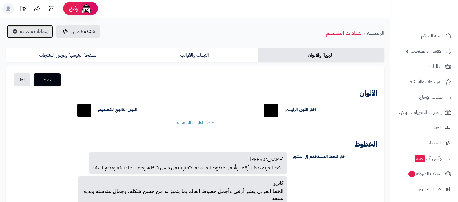
click at [39, 34] on span "إعدادات متقدمة" at bounding box center [34, 31] width 28 height 7
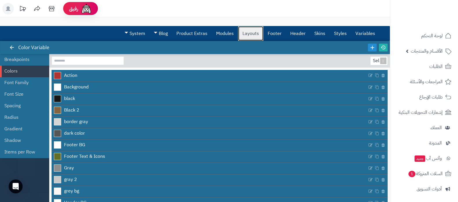
click at [243, 33] on link "Layouts" at bounding box center [250, 33] width 25 height 14
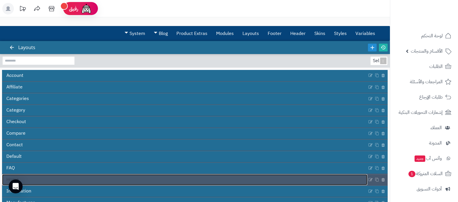
click at [230, 182] on link "Home" at bounding box center [184, 179] width 365 height 11
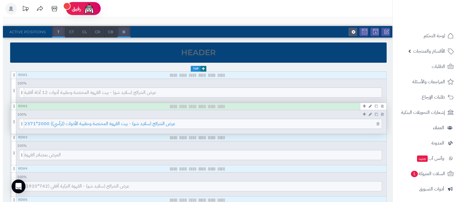
scroll to position [72, 0]
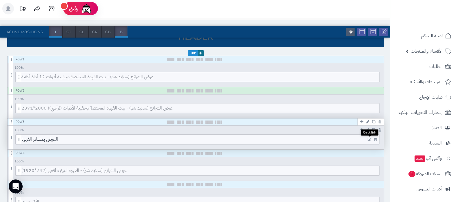
click at [368, 139] on icon at bounding box center [369, 140] width 4 height 4
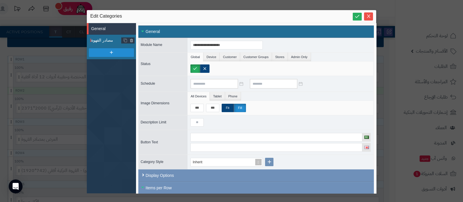
click at [107, 43] on span "مصادر القهوة" at bounding box center [106, 40] width 30 height 6
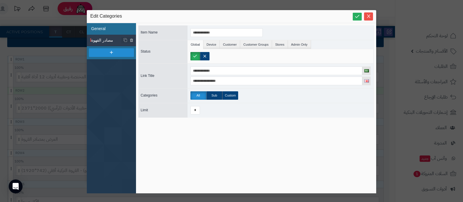
click at [109, 25] on li "General" at bounding box center [111, 29] width 49 height 12
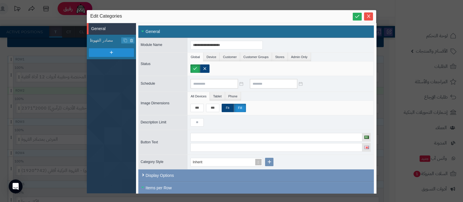
scroll to position [36, 0]
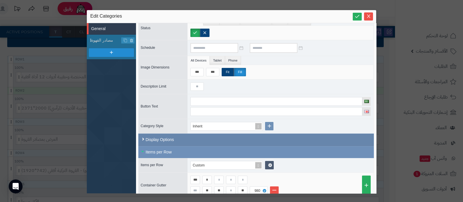
click at [168, 136] on div "Display Options" at bounding box center [256, 140] width 236 height 12
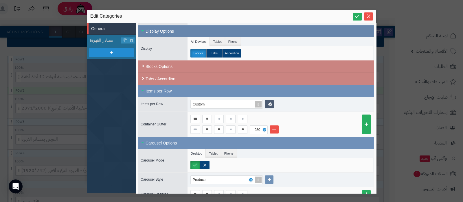
scroll to position [154, 0]
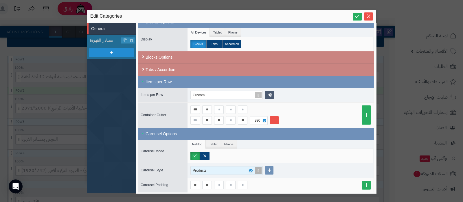
click at [257, 168] on span at bounding box center [258, 171] width 8 height 8
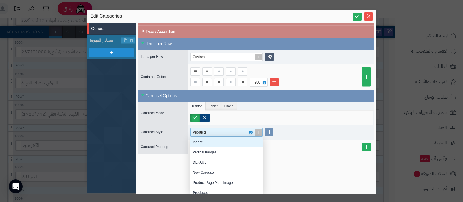
scroll to position [3, 0]
click at [311, 161] on div "**********" at bounding box center [256, 108] width 240 height 170
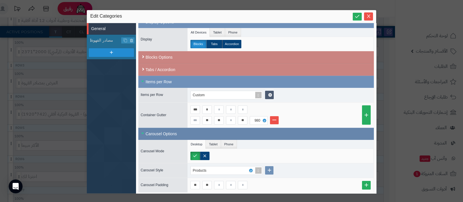
click at [161, 133] on div "Carousel Options" at bounding box center [256, 134] width 236 height 12
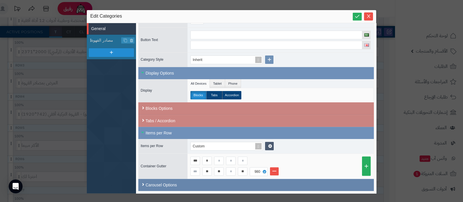
scroll to position [101, 0]
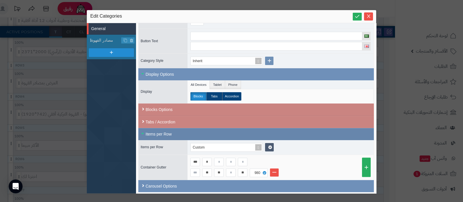
click at [164, 133] on div "Items per Row" at bounding box center [256, 134] width 236 height 12
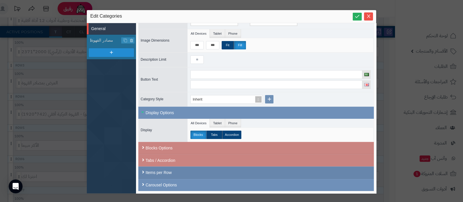
scroll to position [62, 0]
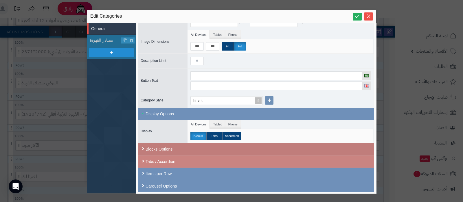
click at [165, 146] on div "Blocks Options" at bounding box center [256, 149] width 236 height 12
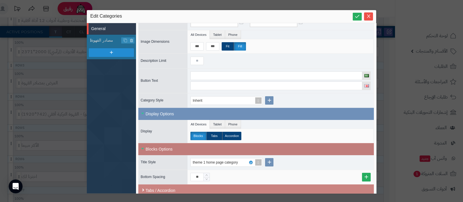
scroll to position [91, 0]
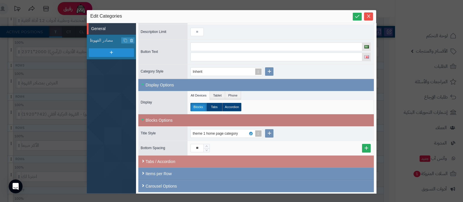
click at [163, 120] on div "Blocks Options" at bounding box center [256, 120] width 236 height 12
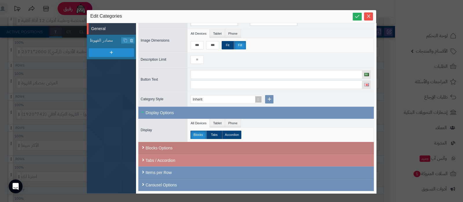
scroll to position [62, 0]
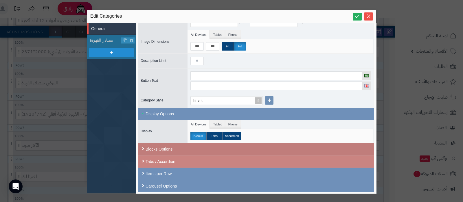
click at [162, 148] on div "Blocks Options" at bounding box center [256, 149] width 236 height 12
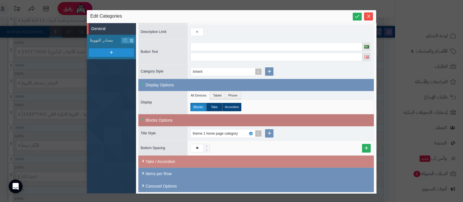
click at [166, 117] on div "Blocks Options" at bounding box center [256, 120] width 236 height 12
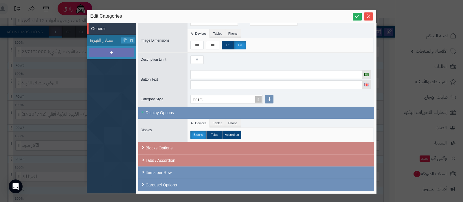
scroll to position [62, 0]
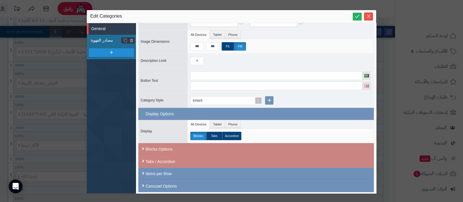
click at [99, 35] on li "مصادر القهوة" at bounding box center [111, 41] width 49 height 12
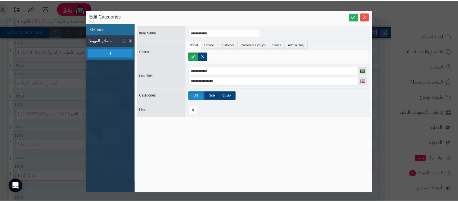
scroll to position [0, 0]
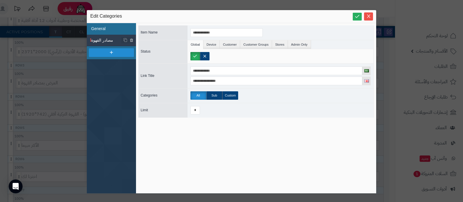
click at [107, 28] on li "General" at bounding box center [111, 29] width 49 height 12
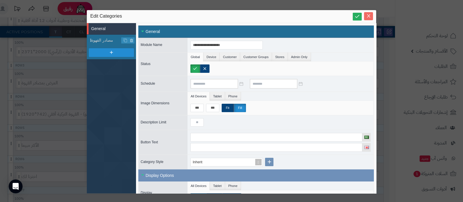
click at [372, 17] on span "Close" at bounding box center [368, 16] width 9 height 5
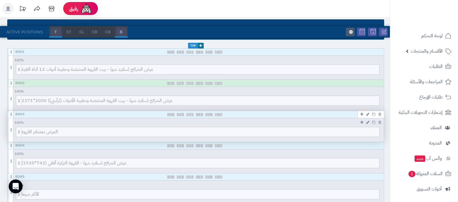
scroll to position [144, 0]
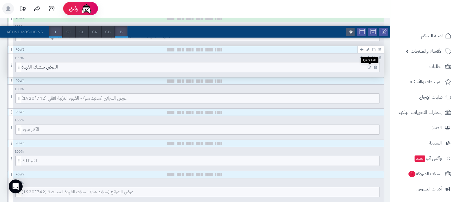
click at [368, 65] on icon at bounding box center [369, 67] width 4 height 4
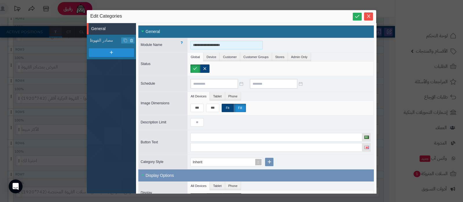
click at [216, 48] on input "**********" at bounding box center [226, 45] width 72 height 9
click at [209, 47] on input "**********" at bounding box center [226, 45] width 72 height 9
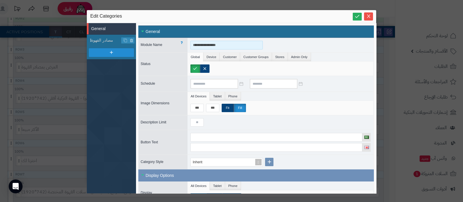
click at [209, 47] on input "**********" at bounding box center [226, 45] width 72 height 9
type input "**********"
click at [104, 41] on span "مصادر القهوة" at bounding box center [106, 40] width 30 height 6
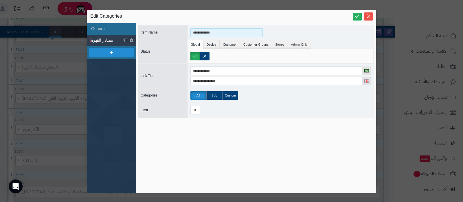
click at [209, 34] on input "**********" at bounding box center [226, 32] width 72 height 9
paste input "****"
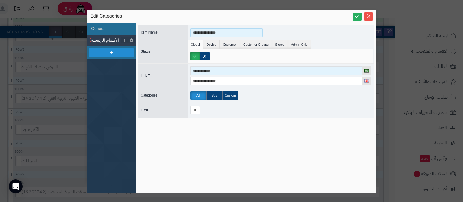
type input "**********"
click at [220, 69] on input "**********" at bounding box center [276, 71] width 172 height 9
paste input "****"
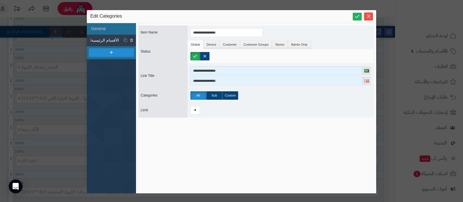
type input "**********"
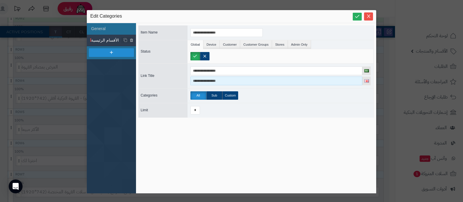
drag, startPoint x: 223, startPoint y: 80, endPoint x: 183, endPoint y: 83, distance: 40.0
click at [183, 83] on div "**********" at bounding box center [256, 75] width 236 height 25
type input "**********"
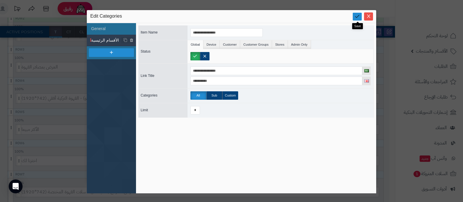
click at [358, 16] on icon at bounding box center [356, 16] width 5 height 5
click at [366, 17] on span "Close" at bounding box center [368, 16] width 9 height 5
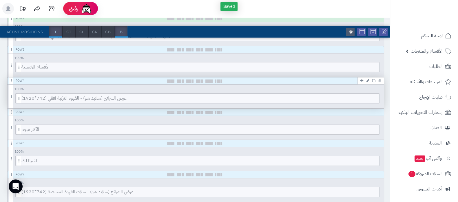
scroll to position [0, 0]
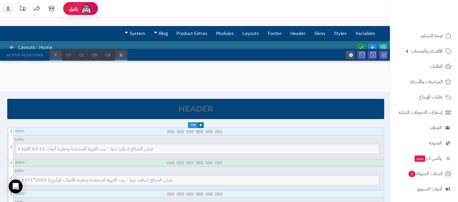
click at [361, 46] on icon at bounding box center [360, 47] width 5 height 5
click at [382, 46] on icon at bounding box center [382, 47] width 5 height 5
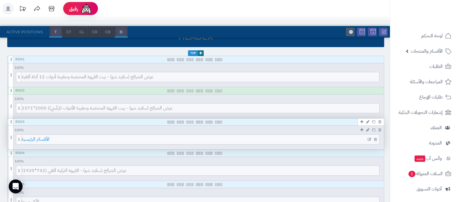
scroll to position [109, 0]
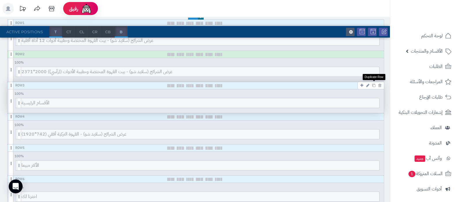
click at [373, 84] on icon at bounding box center [373, 85] width 3 height 3
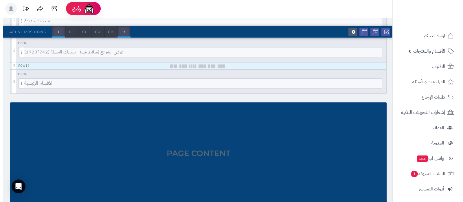
scroll to position [373, 0]
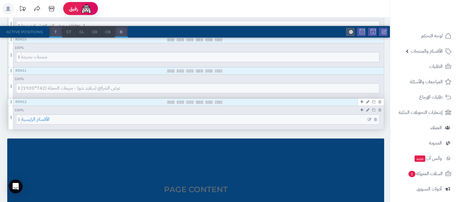
click at [195, 118] on span "الأقسام الرئيسية" at bounding box center [199, 120] width 357 height 10
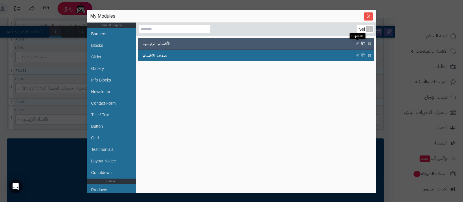
click at [361, 44] on icon at bounding box center [363, 44] width 4 height 4
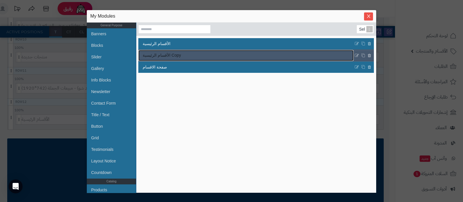
click at [200, 58] on link "الأقسام الرئيسية Copy" at bounding box center [245, 55] width 215 height 11
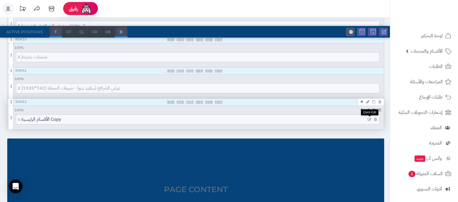
click at [369, 118] on icon at bounding box center [369, 120] width 4 height 4
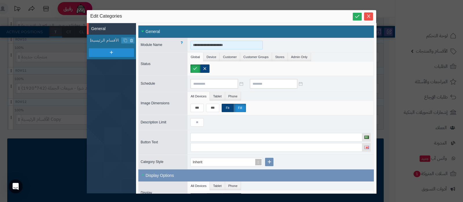
click at [218, 45] on input "**********" at bounding box center [226, 45] width 72 height 9
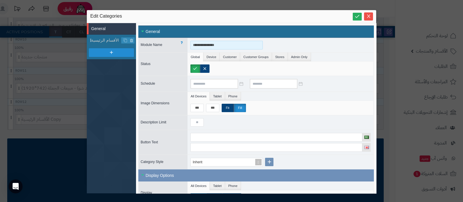
click at [218, 45] on input "**********" at bounding box center [226, 45] width 72 height 9
type input "**********"
click at [106, 41] on span "الأقسام الرئيسية" at bounding box center [106, 40] width 30 height 6
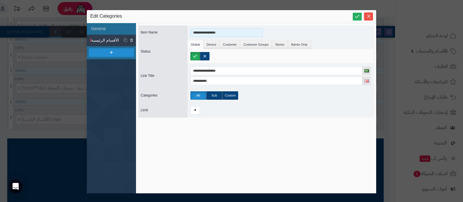
click at [220, 34] on input "**********" at bounding box center [226, 32] width 72 height 9
paste input
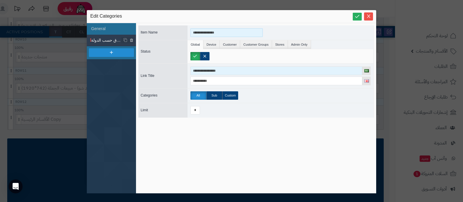
type input "**********"
click at [224, 70] on input "**********" at bounding box center [276, 71] width 172 height 9
paste input
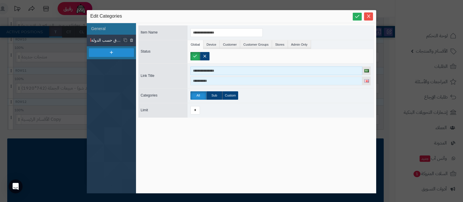
type input "**********"
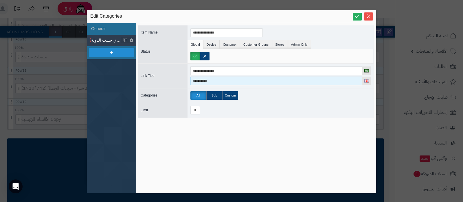
click at [220, 80] on input "**********" at bounding box center [276, 81] width 172 height 9
paste input "*****"
type input "**********"
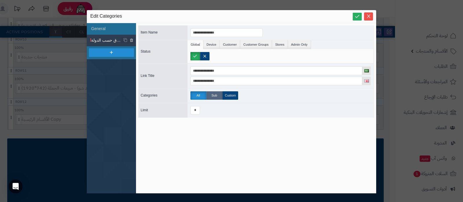
click at [215, 97] on label "Sub" at bounding box center [214, 95] width 16 height 8
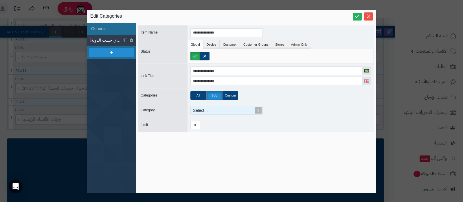
click at [203, 109] on div "Select..." at bounding box center [224, 110] width 67 height 8
type input "**"
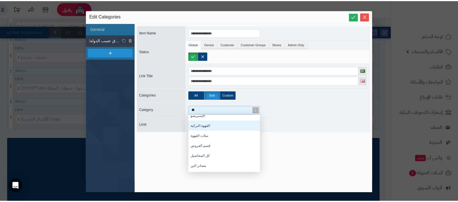
scroll to position [23, 0]
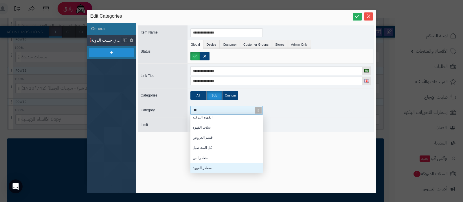
click at [205, 169] on div "مصادر القهوة" at bounding box center [226, 168] width 72 height 10
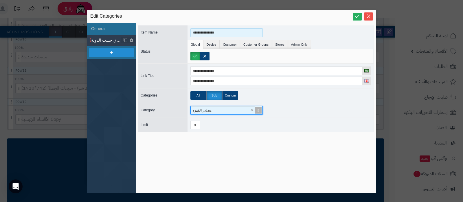
click at [208, 32] on input "**********" at bounding box center [226, 32] width 72 height 9
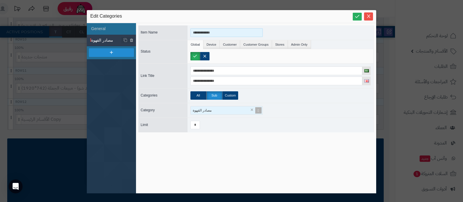
click at [208, 32] on input "**********" at bounding box center [226, 32] width 72 height 9
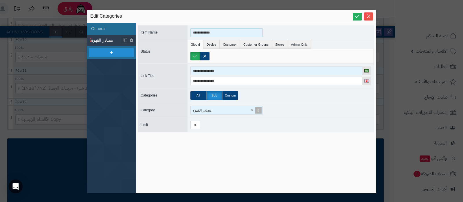
type input "**********"
click at [213, 72] on input "**********" at bounding box center [276, 71] width 172 height 9
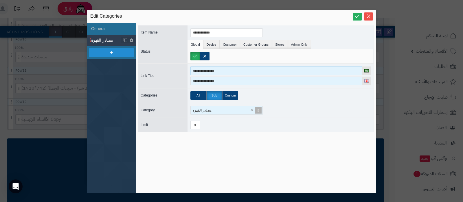
paste input
type input "**********"
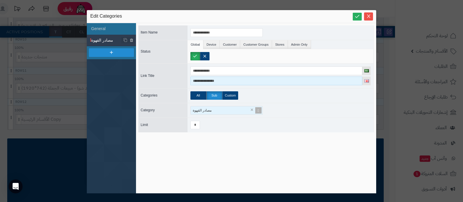
click at [215, 80] on input "**********" at bounding box center [276, 81] width 172 height 9
paste input
type input "**********"
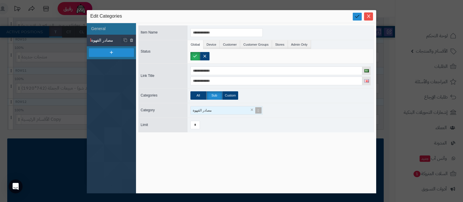
click at [356, 15] on icon at bounding box center [356, 16] width 5 height 5
click at [370, 16] on icon "Close" at bounding box center [368, 16] width 5 height 5
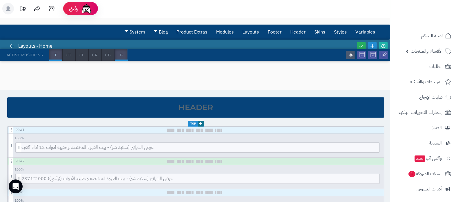
scroll to position [0, 0]
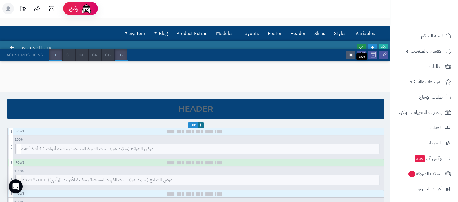
click at [361, 45] on icon at bounding box center [360, 47] width 5 height 5
click at [384, 47] on icon at bounding box center [382, 47] width 5 height 5
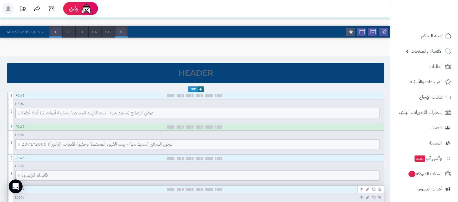
scroll to position [109, 0]
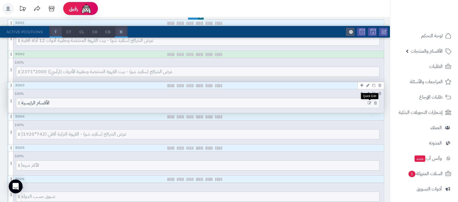
click at [369, 102] on icon at bounding box center [369, 103] width 4 height 4
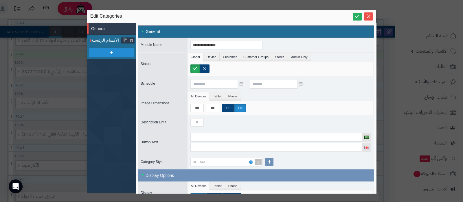
click at [109, 38] on span "الأقسام الرئيسية" at bounding box center [106, 40] width 30 height 6
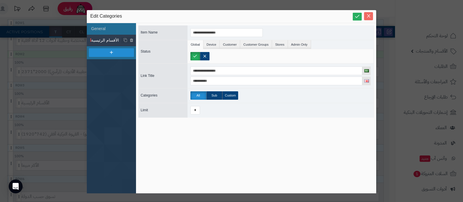
click at [368, 15] on icon "Close" at bounding box center [368, 15] width 3 height 3
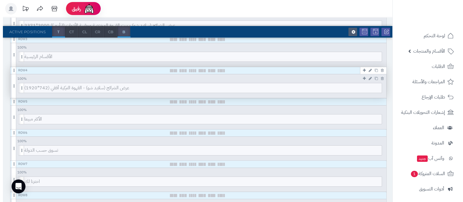
scroll to position [181, 0]
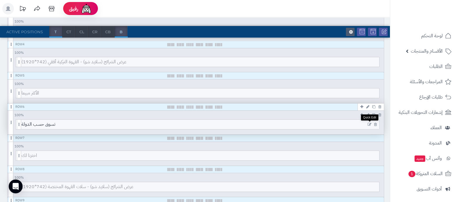
click at [369, 124] on icon at bounding box center [369, 125] width 4 height 4
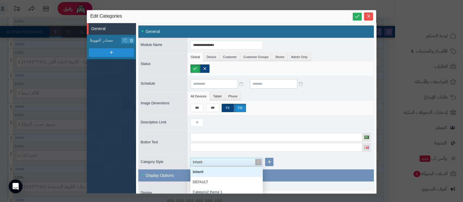
click at [258, 162] on span at bounding box center [258, 162] width 8 height 8
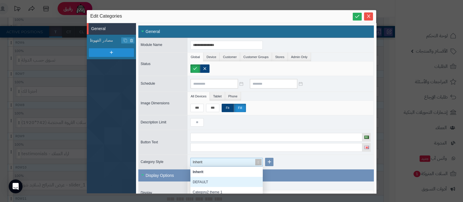
click at [205, 181] on div "DEFAULT" at bounding box center [226, 182] width 72 height 10
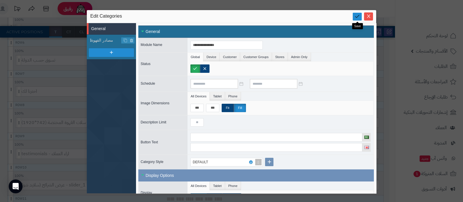
click at [357, 14] on icon at bounding box center [356, 16] width 5 height 5
click at [366, 15] on icon "Close" at bounding box center [368, 16] width 5 height 5
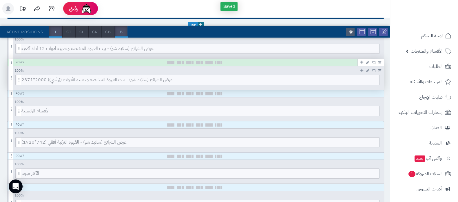
scroll to position [0, 0]
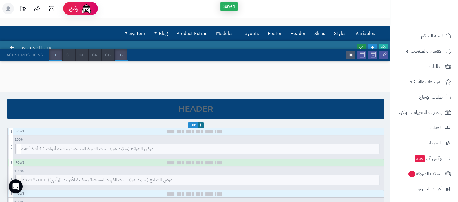
click at [363, 47] on icon at bounding box center [360, 47] width 5 height 5
click at [383, 44] on link at bounding box center [383, 48] width 9 height 8
